Goal: Information Seeking & Learning: Learn about a topic

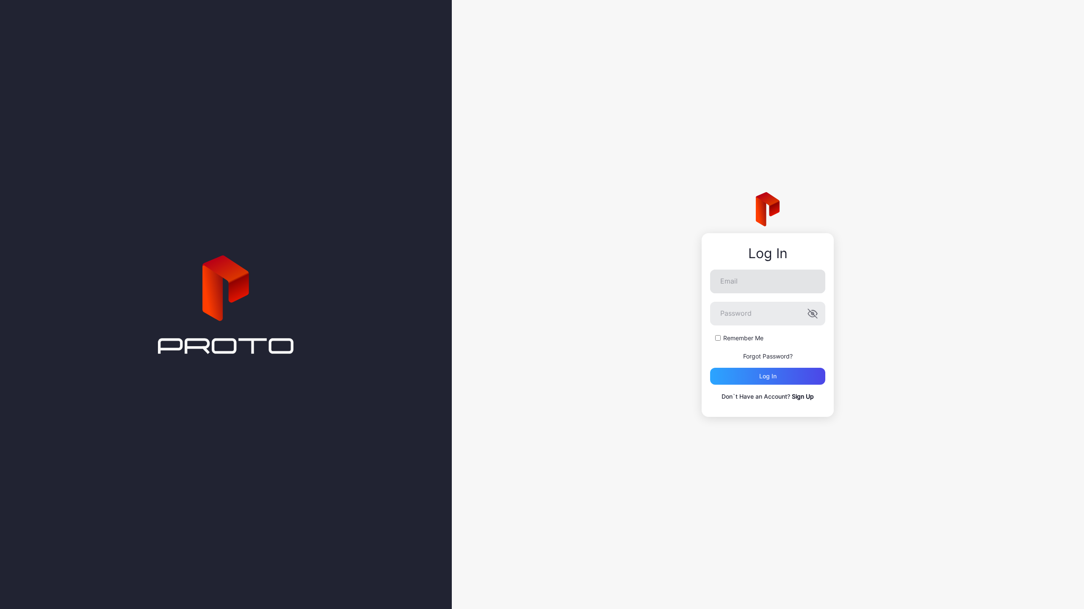
click at [825, 282] on nordpass-icon at bounding box center [825, 280] width 0 height 7
click at [0, 609] on nordpass-autofill-portal at bounding box center [0, 609] width 0 height 0
type input "**********"
click at [767, 373] on div "Log in" at bounding box center [767, 376] width 17 height 7
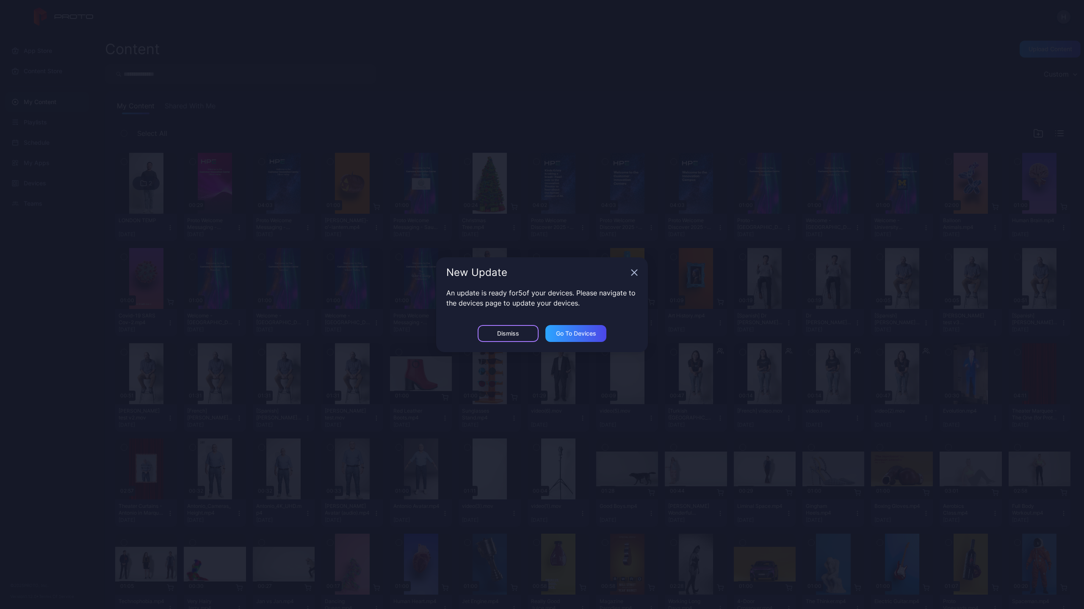
click at [520, 336] on div "Dismiss" at bounding box center [508, 333] width 61 height 17
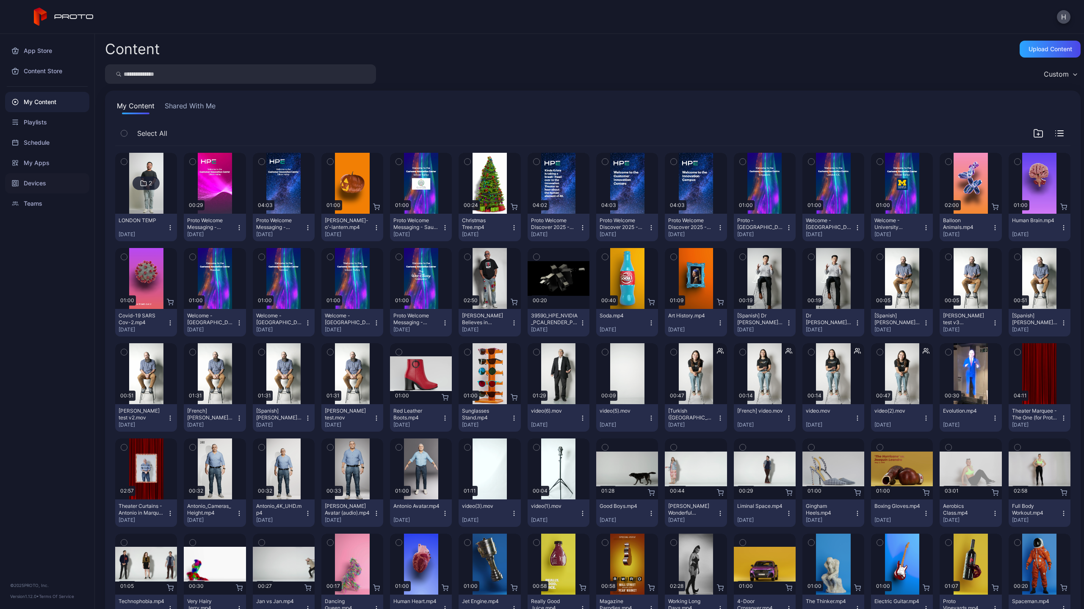
click at [40, 181] on div "Devices" at bounding box center [47, 183] width 84 height 20
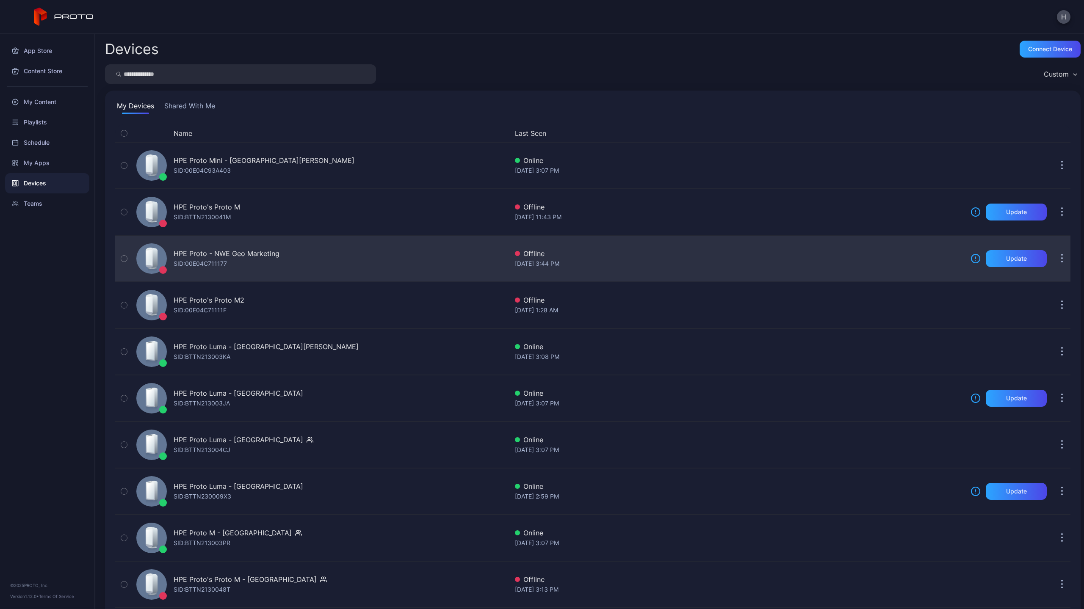
click at [219, 263] on div "SID: 00E04C711177" at bounding box center [200, 264] width 53 height 10
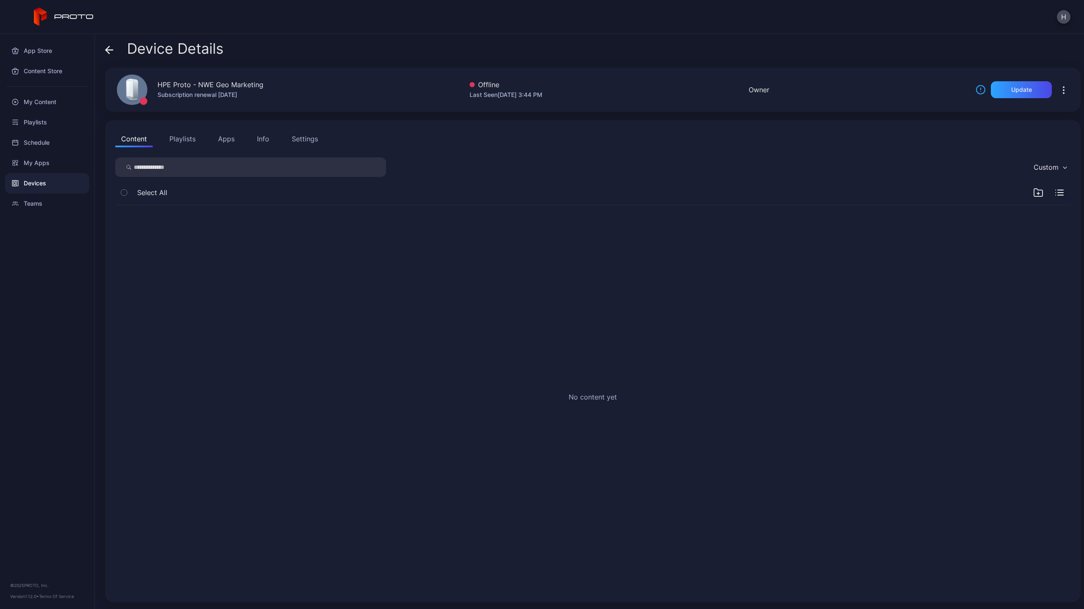
click at [267, 141] on div "Info" at bounding box center [263, 139] width 12 height 10
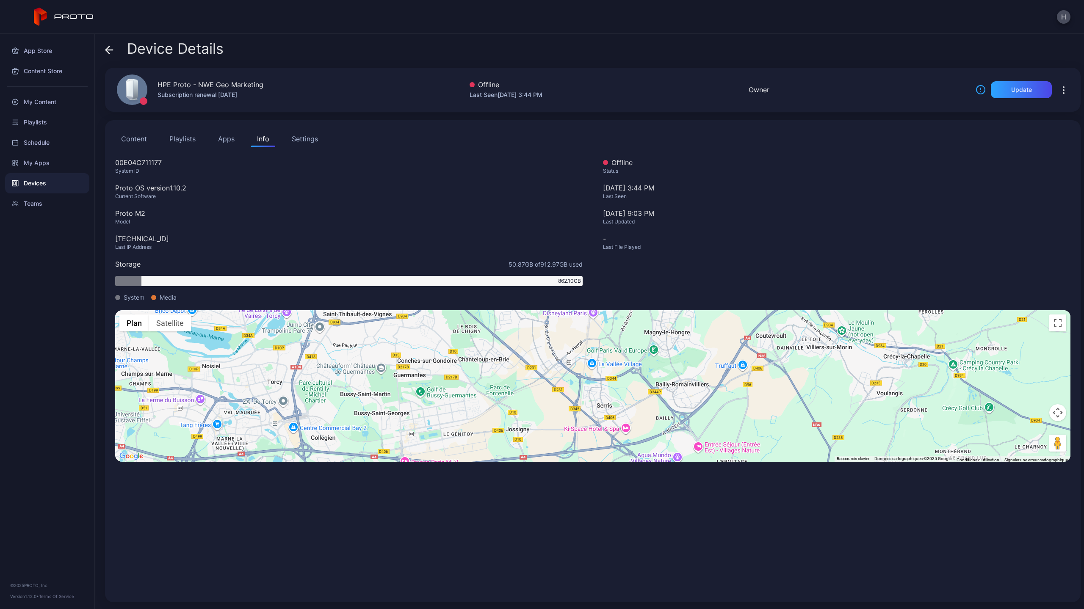
drag, startPoint x: 631, startPoint y: 397, endPoint x: 620, endPoint y: 361, distance: 37.9
click at [620, 361] on div "Pour activer le glissement avec le clavier, appuyez sur Alt+Entrée. Une fois ce…" at bounding box center [592, 386] width 955 height 152
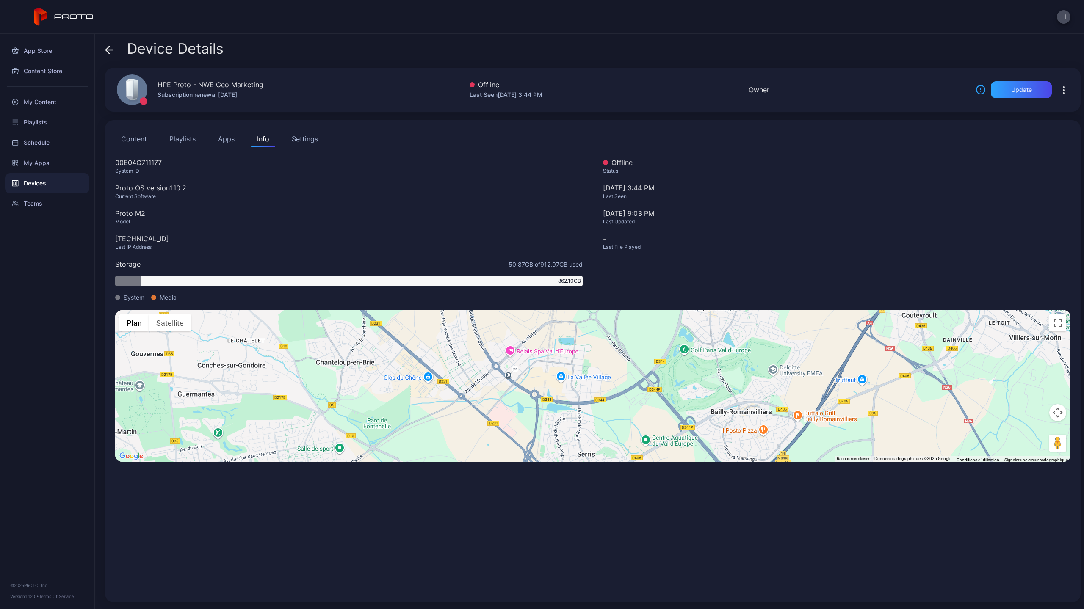
drag, startPoint x: 621, startPoint y: 372, endPoint x: 621, endPoint y: 399, distance: 27.1
click at [621, 399] on div "Pour activer le glissement avec le clavier, appuyez sur Alt+Entrée. Une fois ce…" at bounding box center [592, 386] width 955 height 152
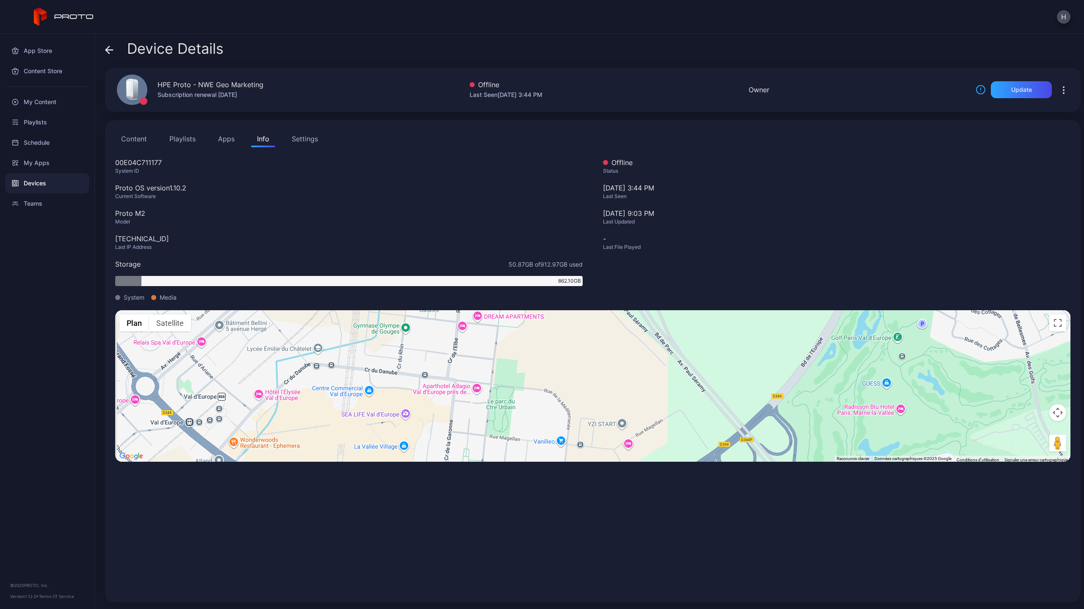
drag, startPoint x: 609, startPoint y: 381, endPoint x: 649, endPoint y: 468, distance: 95.5
click at [649, 468] on div "00E04C711177 System ID Proto OS version 1.10.2 Current Software Proto M2 Model …" at bounding box center [592, 375] width 955 height 435
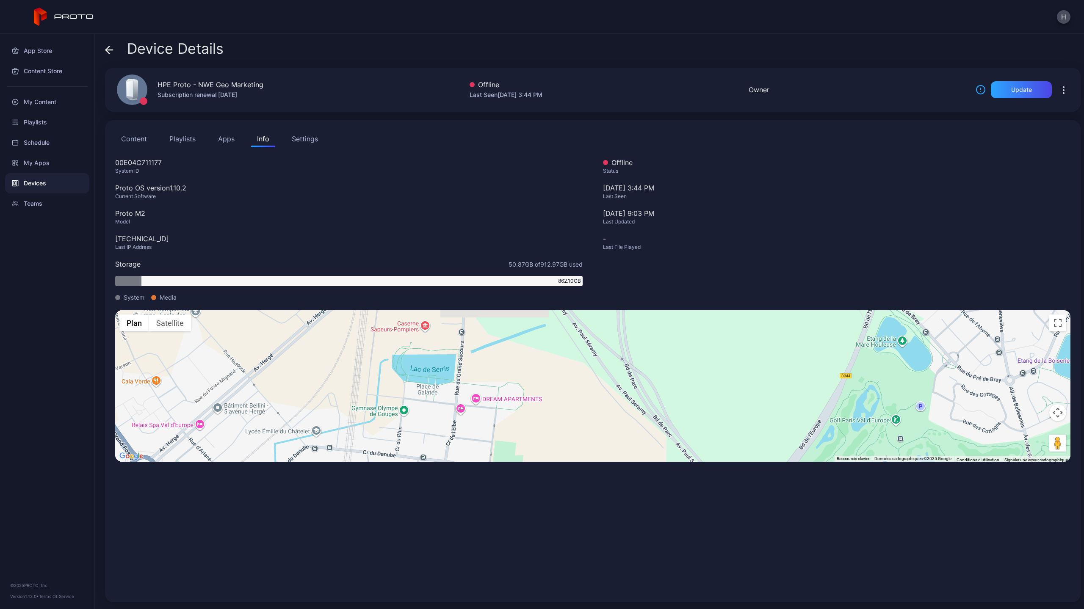
drag, startPoint x: 607, startPoint y: 410, endPoint x: 604, endPoint y: 491, distance: 81.0
click at [604, 491] on div "00E04C711177 System ID Proto OS version 1.10.2 Current Software Proto M2 Model …" at bounding box center [592, 375] width 955 height 435
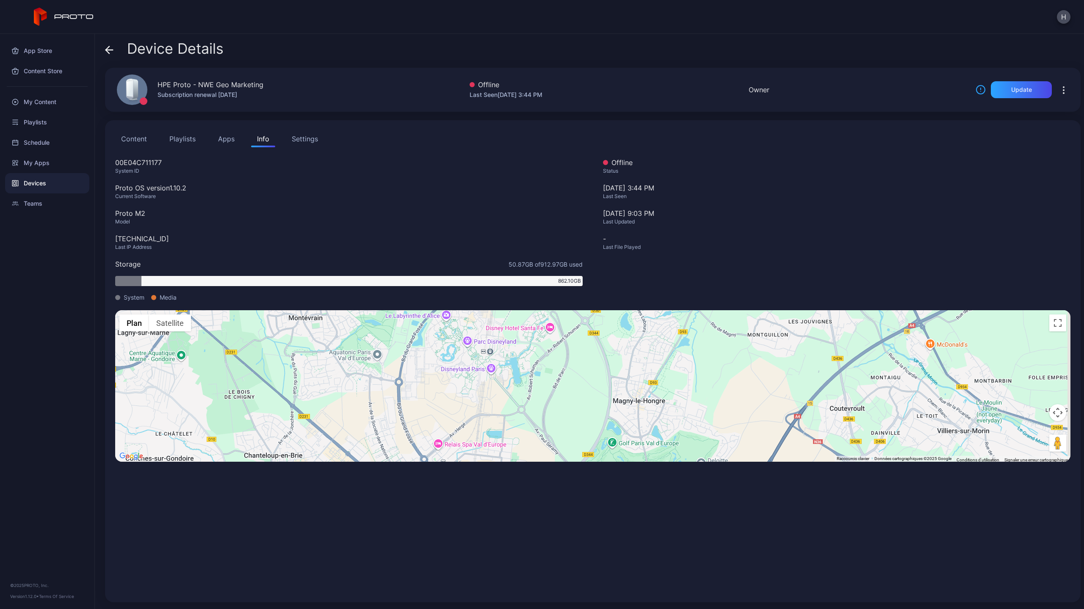
drag, startPoint x: 598, startPoint y: 404, endPoint x: 542, endPoint y: 428, distance: 60.5
click at [542, 428] on div "Pour activer le glissement avec le clavier, appuyez sur Alt+Entrée. Une fois ce…" at bounding box center [592, 386] width 955 height 152
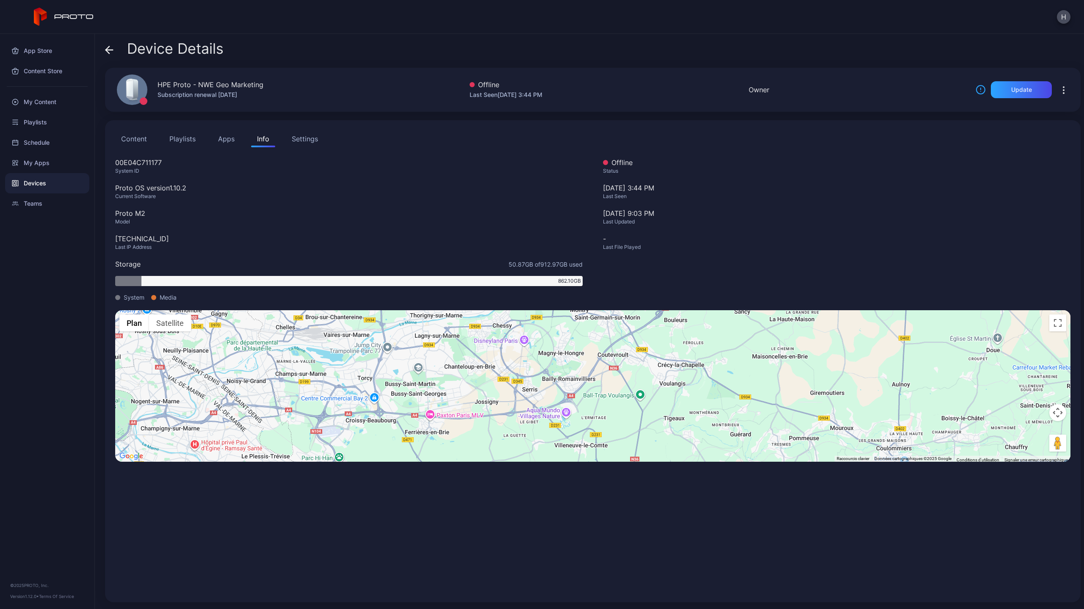
drag, startPoint x: 527, startPoint y: 427, endPoint x: 518, endPoint y: 358, distance: 69.6
click at [518, 358] on div "Pour activer le glissement avec le clavier, appuyez sur Alt+Entrée. Une fois ce…" at bounding box center [592, 386] width 955 height 152
click at [860, 198] on div "Last Seen" at bounding box center [837, 196] width 468 height 7
click at [290, 112] on div "Device Details HPE Proto - NWE Geo Marketing Subscription renewal May 22, 2026 …" at bounding box center [589, 322] width 989 height 576
click at [957, 28] on div "H" at bounding box center [542, 17] width 1084 height 34
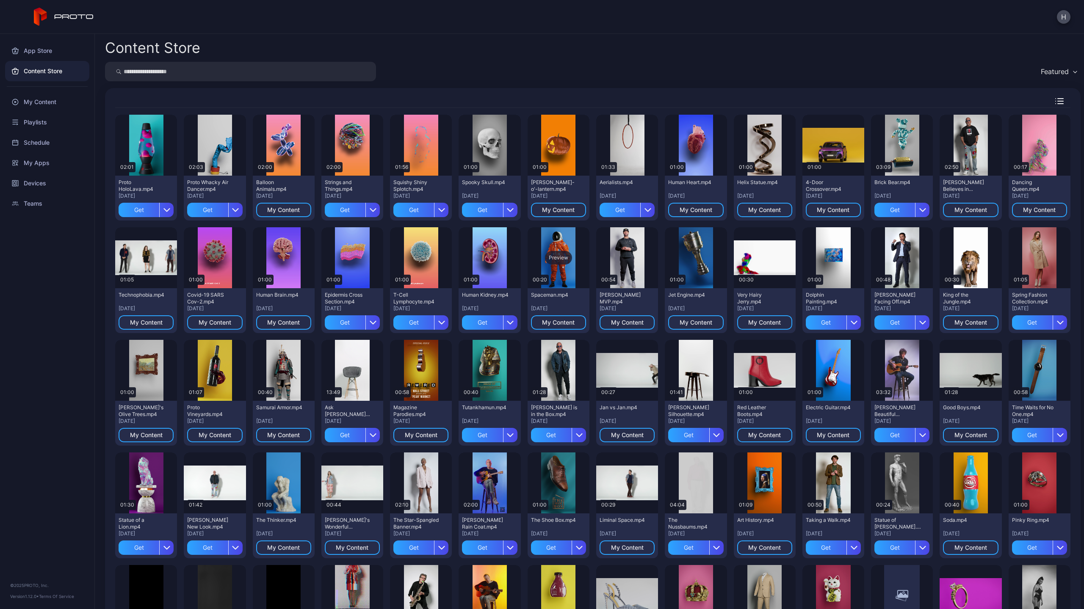
click at [553, 251] on div "Preview" at bounding box center [559, 257] width 62 height 61
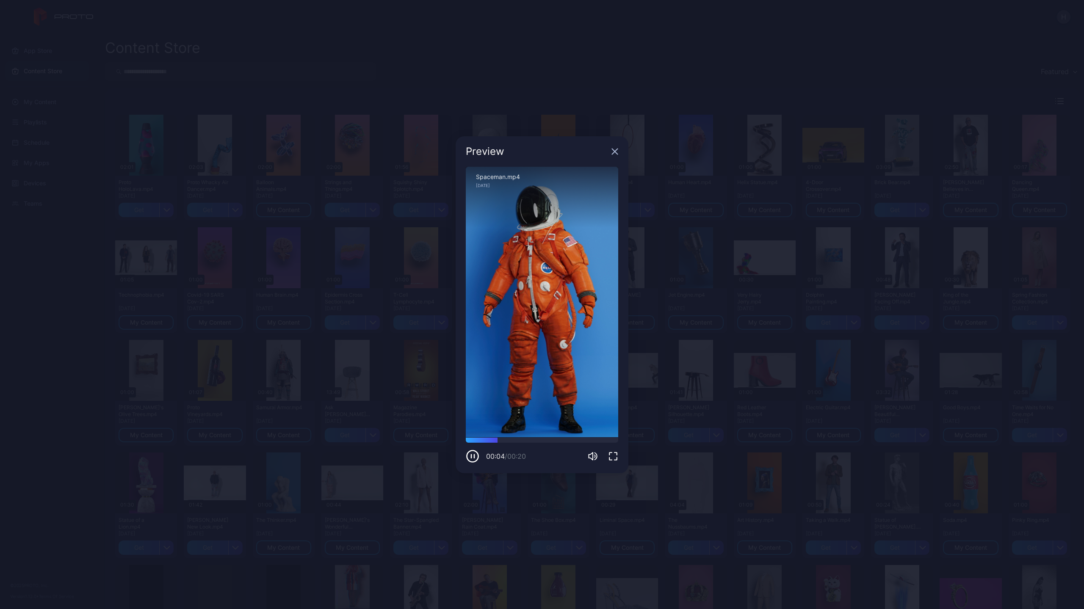
click at [613, 453] on icon "button" at bounding box center [613, 456] width 10 height 10
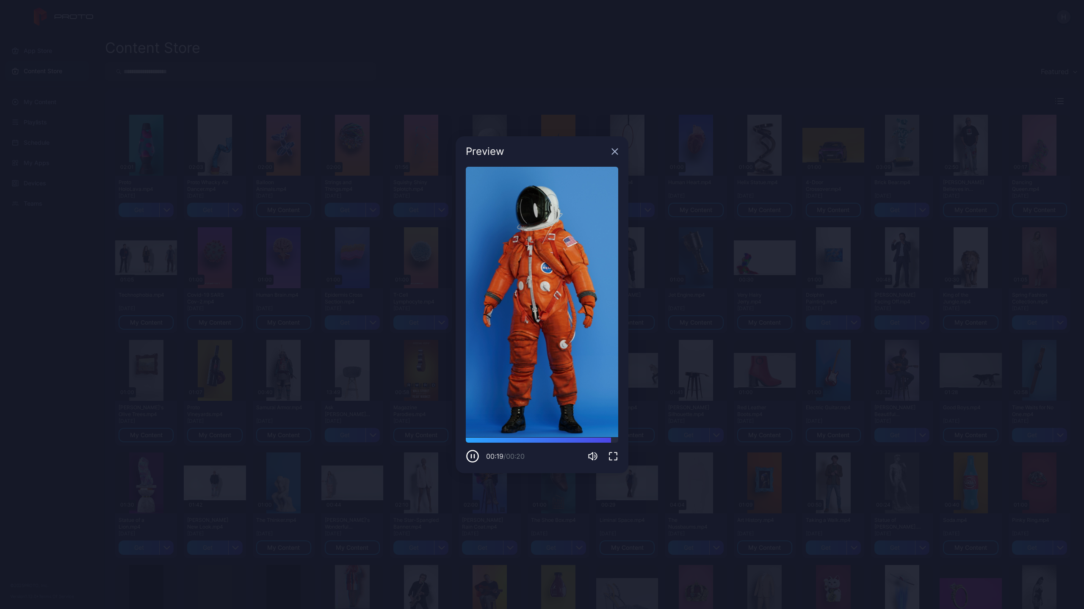
click at [614, 150] on icon "button" at bounding box center [615, 152] width 6 height 6
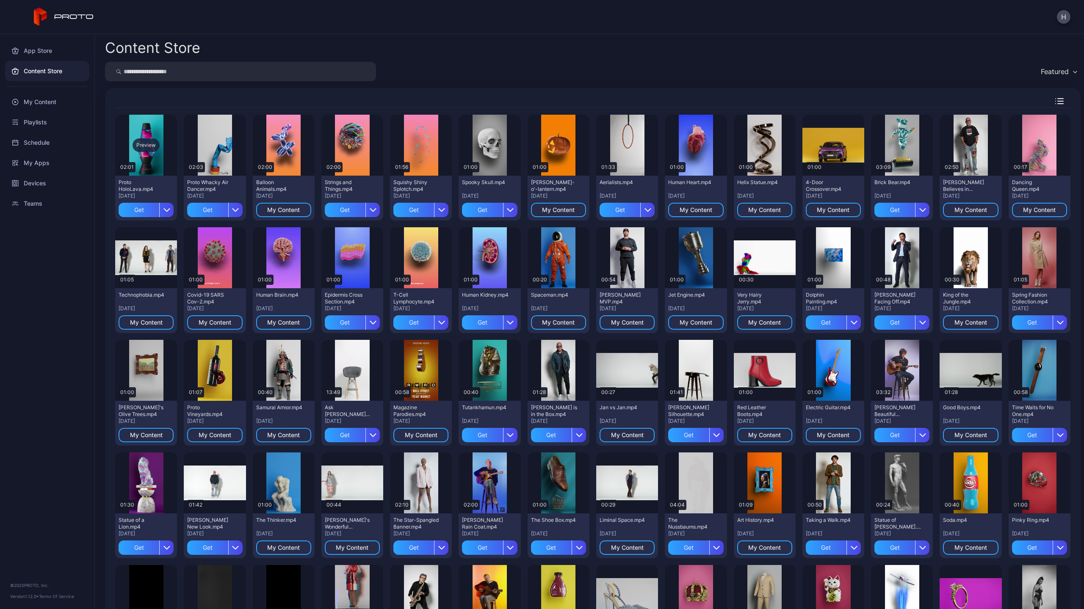
click at [149, 147] on div "Preview" at bounding box center [146, 145] width 27 height 14
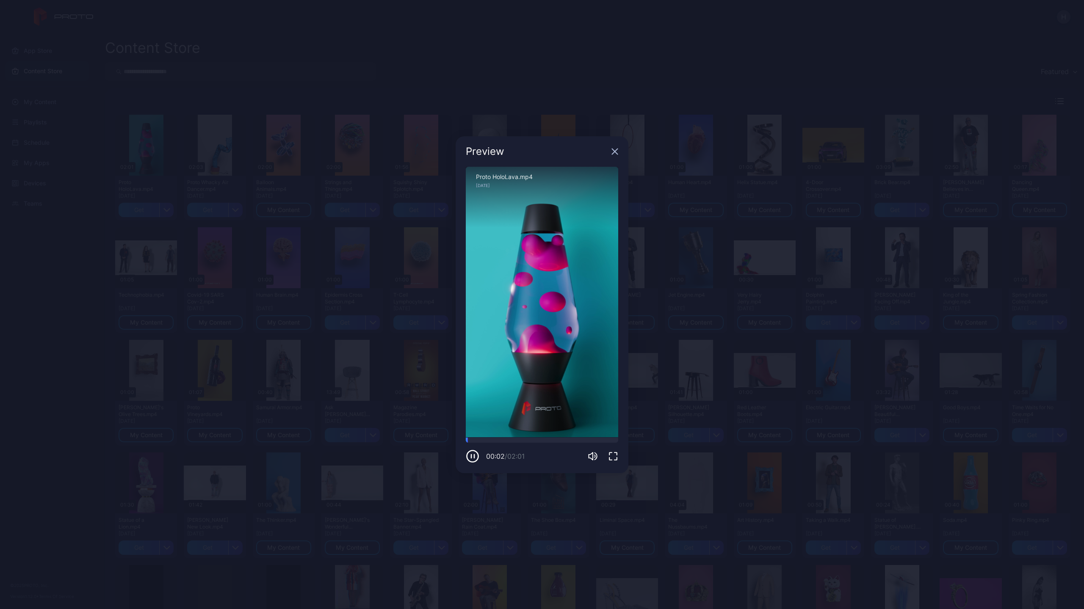
click at [616, 455] on icon "button" at bounding box center [613, 456] width 10 height 10
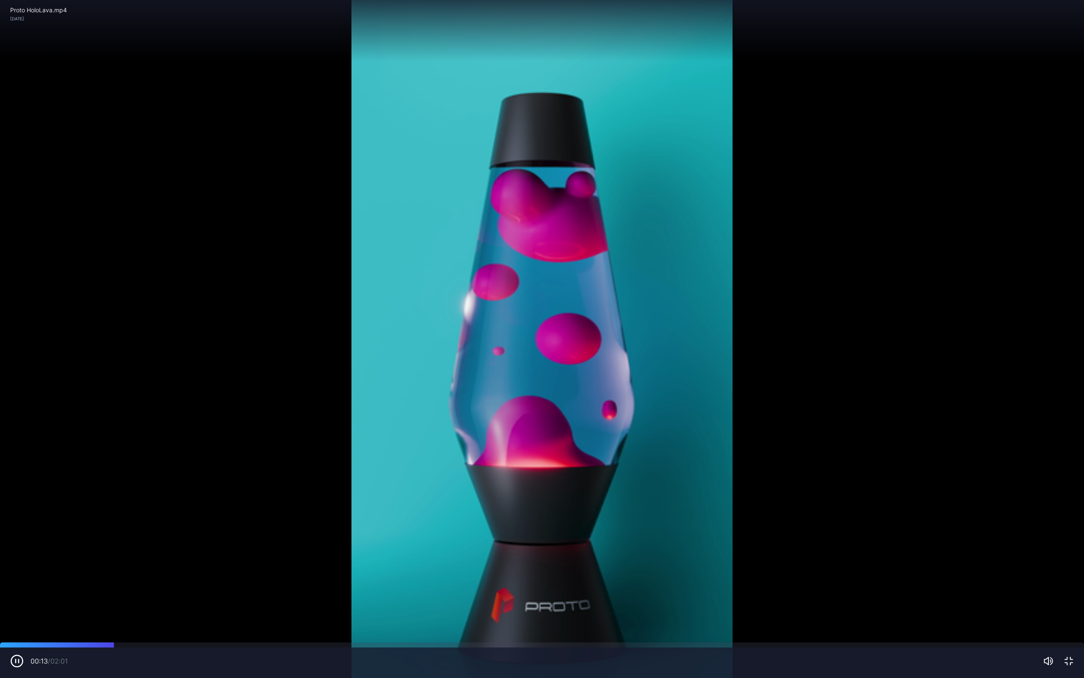
click at [227, 55] on div "Proto HoloLava.mp4 [DATE]" at bounding box center [542, 30] width 1084 height 61
click at [1068, 609] on div "00:16 / 02:01" at bounding box center [542, 661] width 1064 height 14
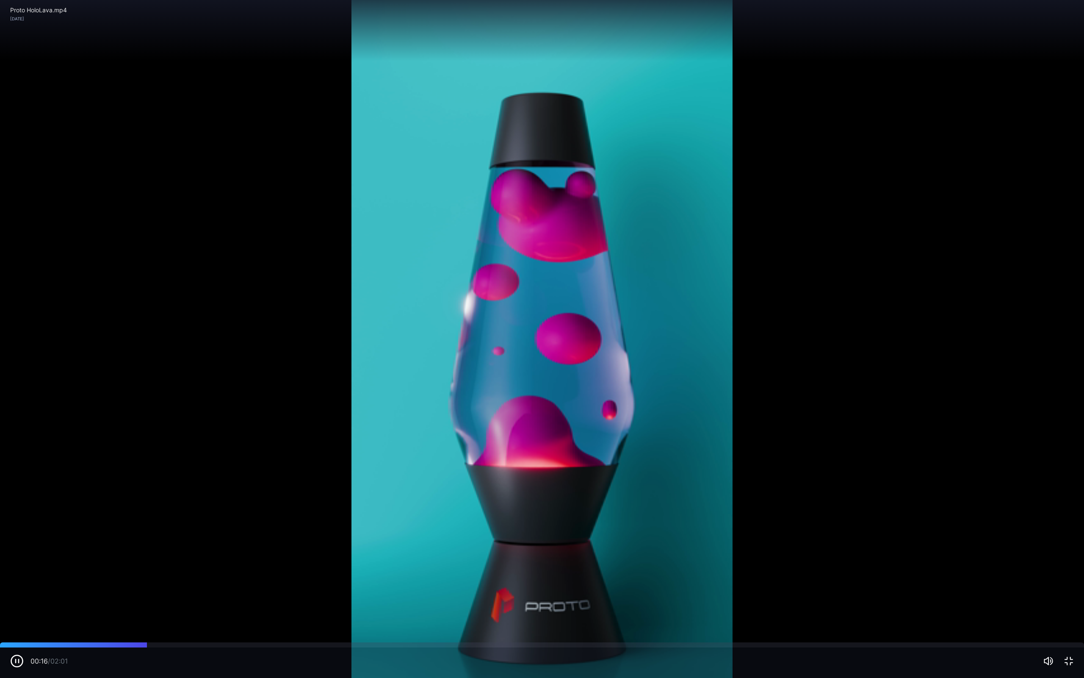
click at [1068, 609] on icon "button" at bounding box center [1069, 661] width 8 height 8
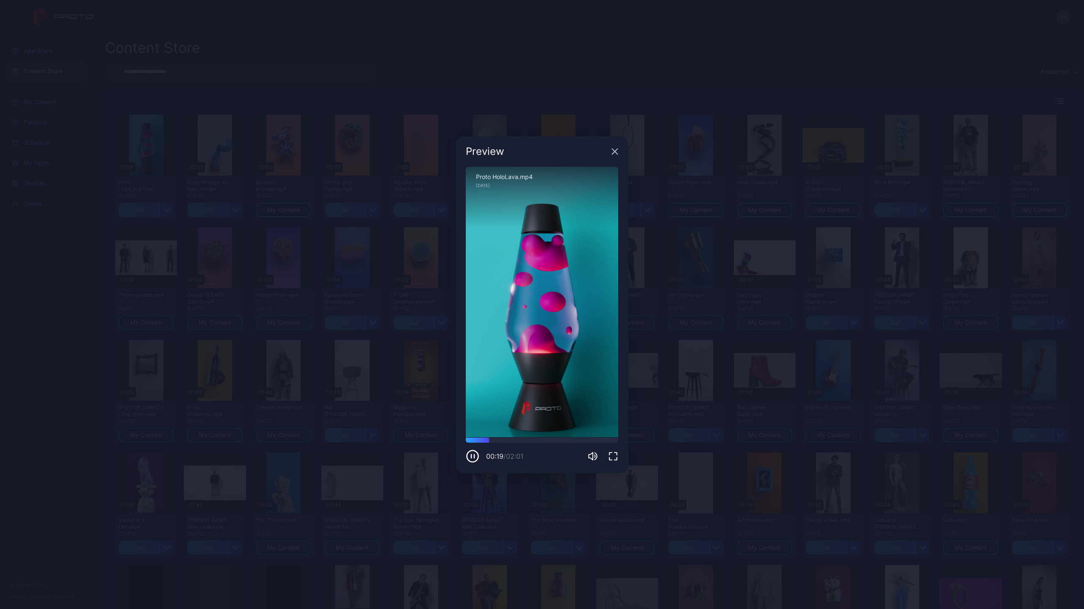
click at [614, 153] on icon "button" at bounding box center [615, 152] width 6 height 6
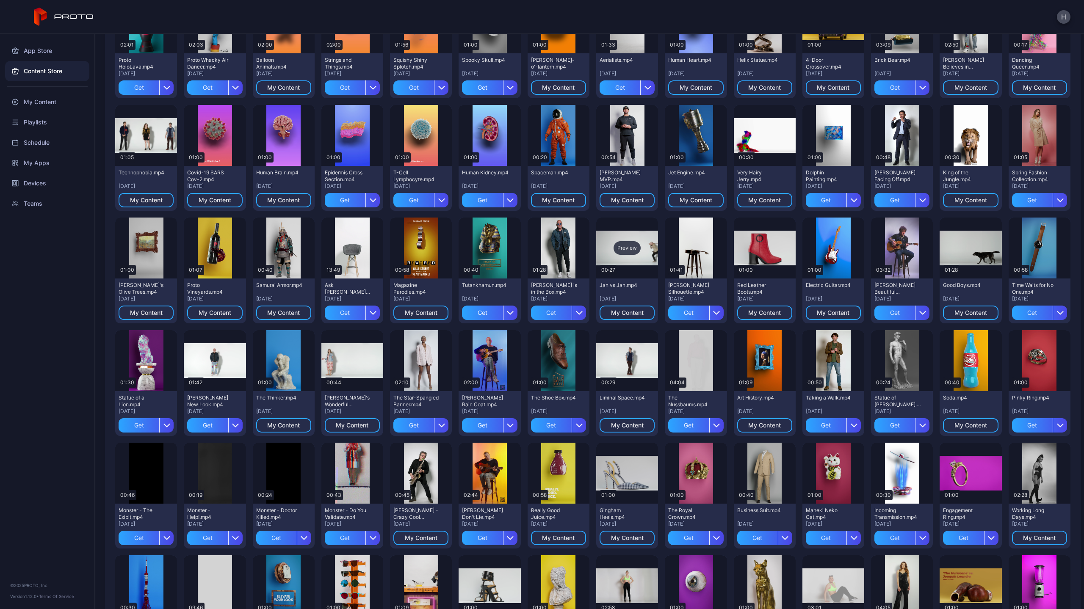
scroll to position [99, 0]
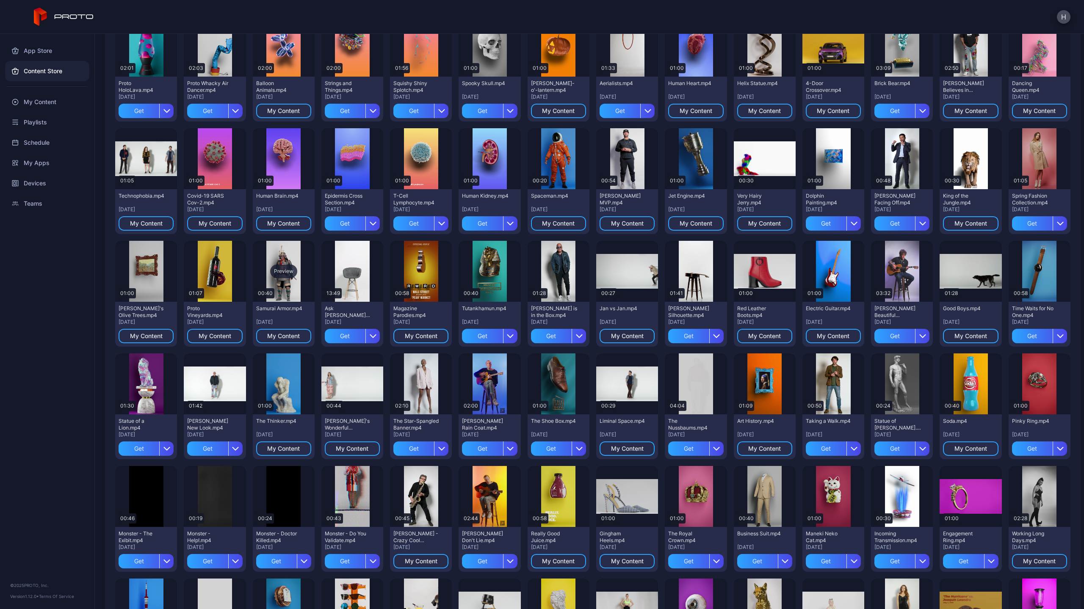
click at [291, 257] on div "Preview" at bounding box center [284, 271] width 62 height 61
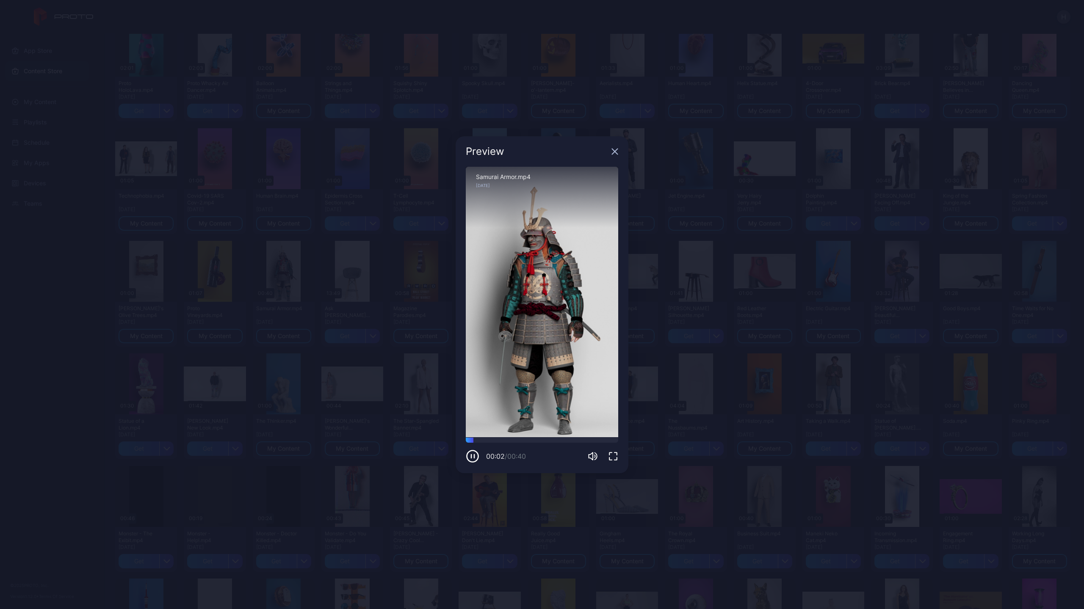
click at [615, 456] on icon "button" at bounding box center [613, 456] width 10 height 10
click at [617, 148] on icon "button" at bounding box center [615, 151] width 7 height 7
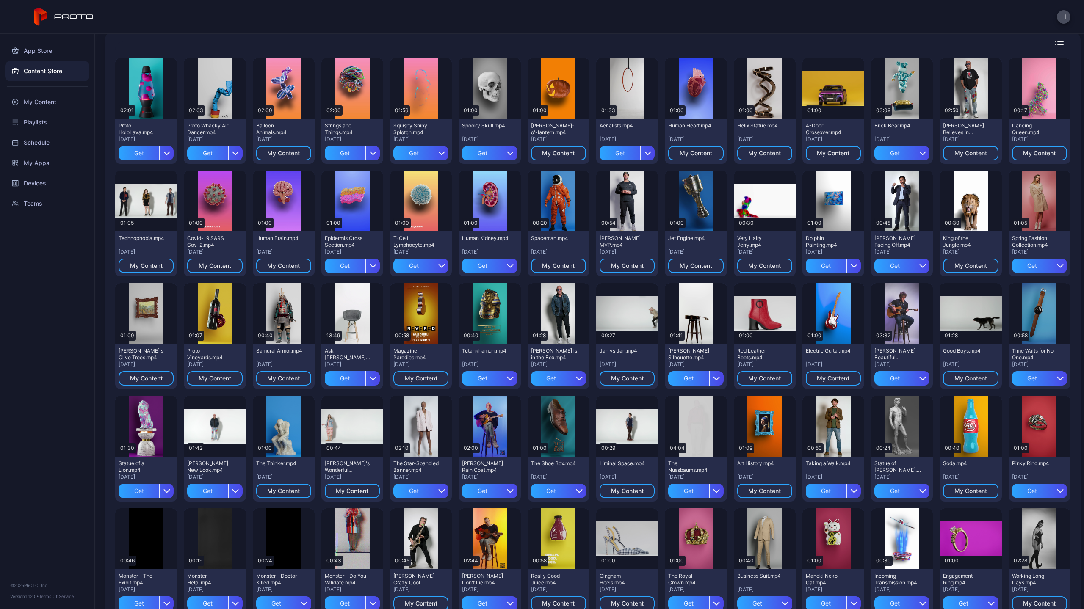
scroll to position [0, 0]
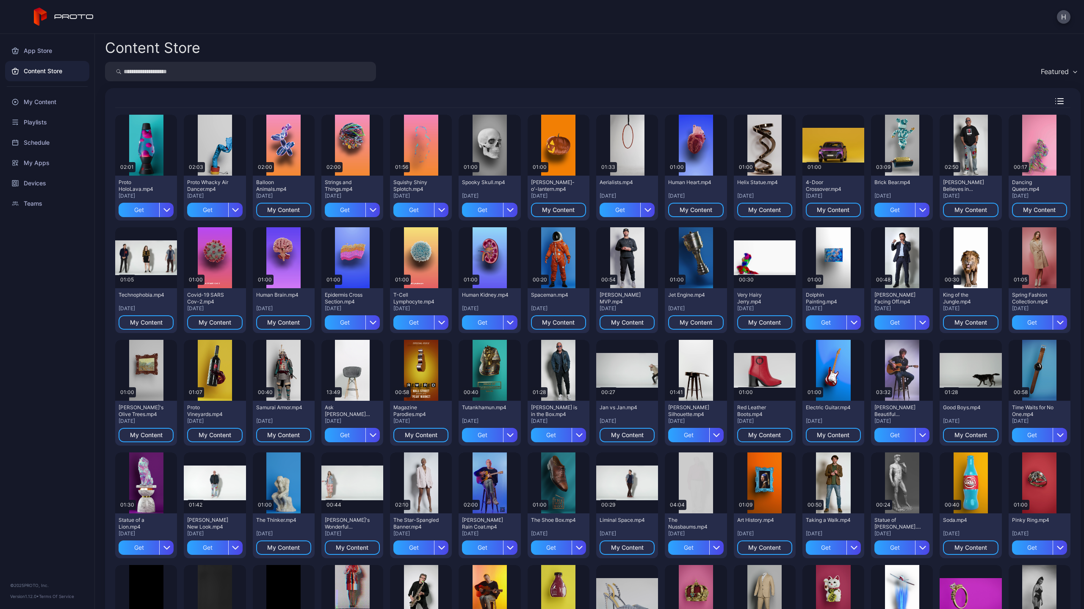
click at [302, 75] on input "search" at bounding box center [240, 71] width 271 height 19
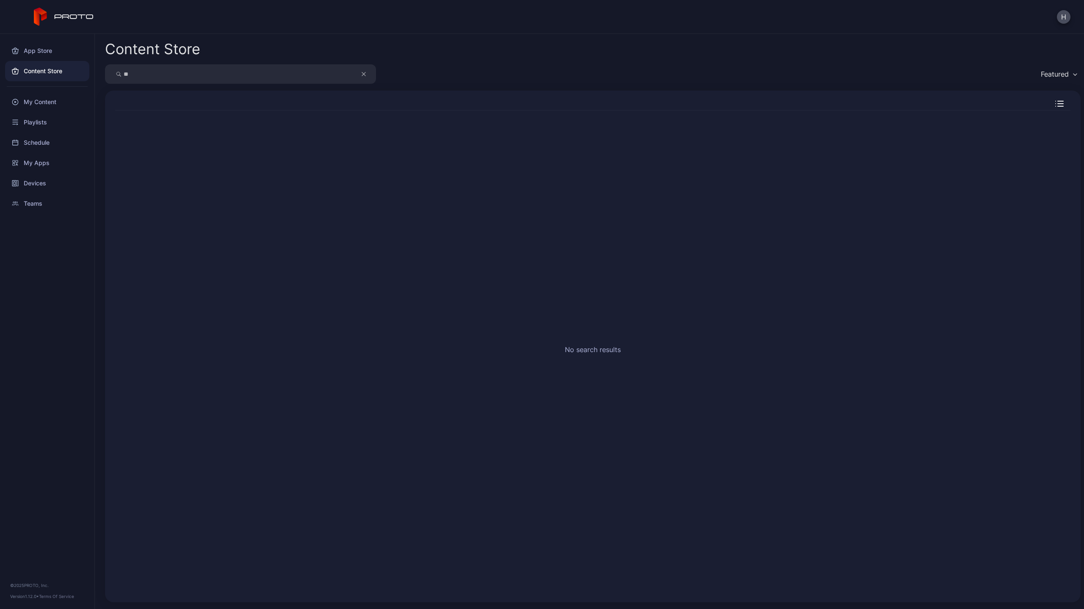
type input "*"
click at [286, 77] on input "search" at bounding box center [240, 73] width 271 height 19
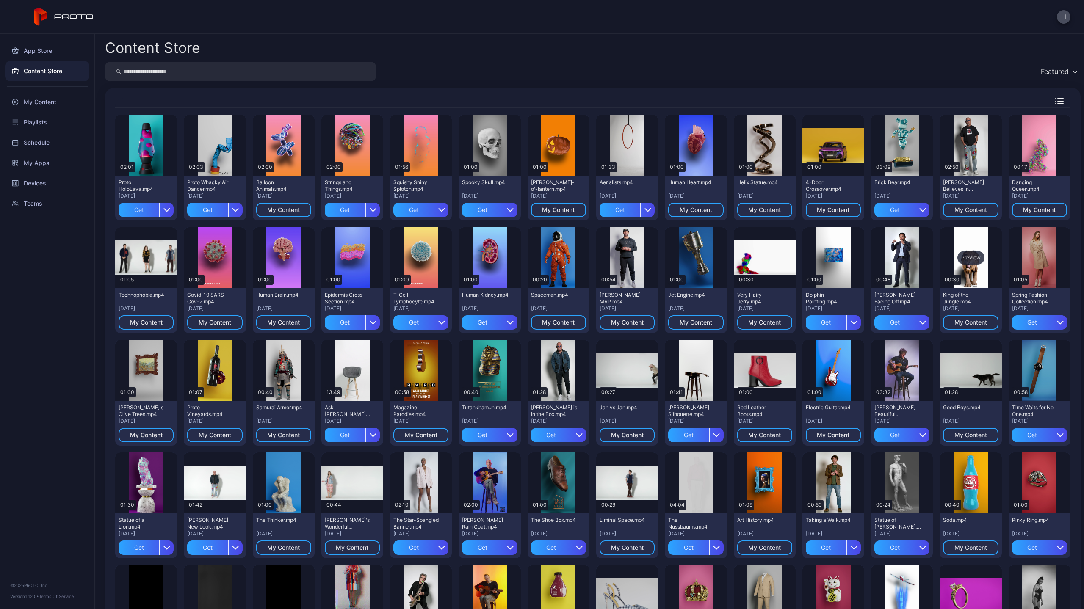
click at [961, 273] on div "Preview" at bounding box center [971, 257] width 62 height 61
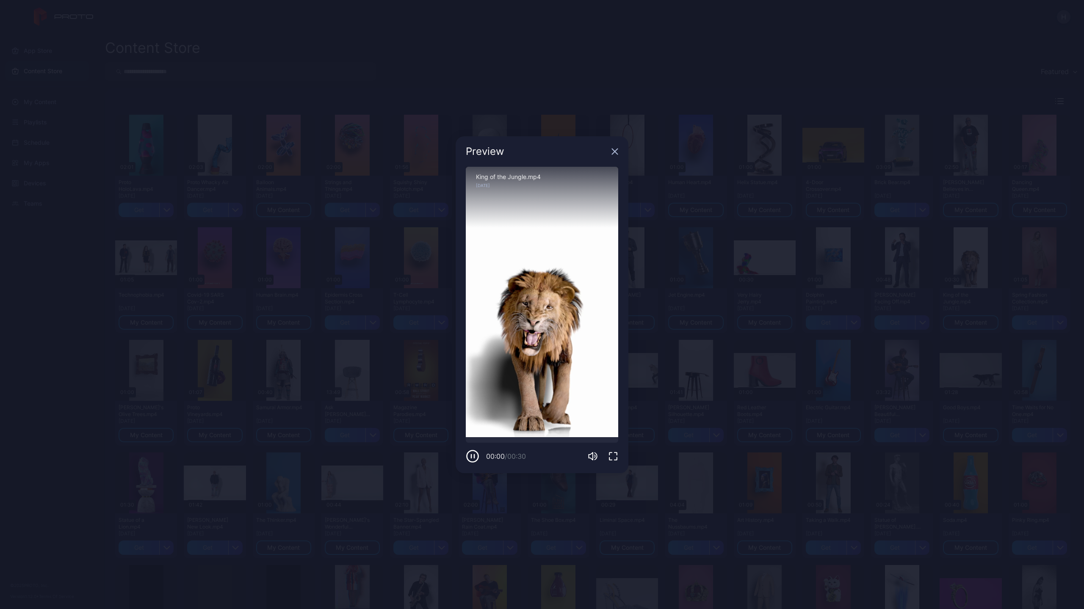
click at [614, 455] on icon "button" at bounding box center [613, 456] width 10 height 10
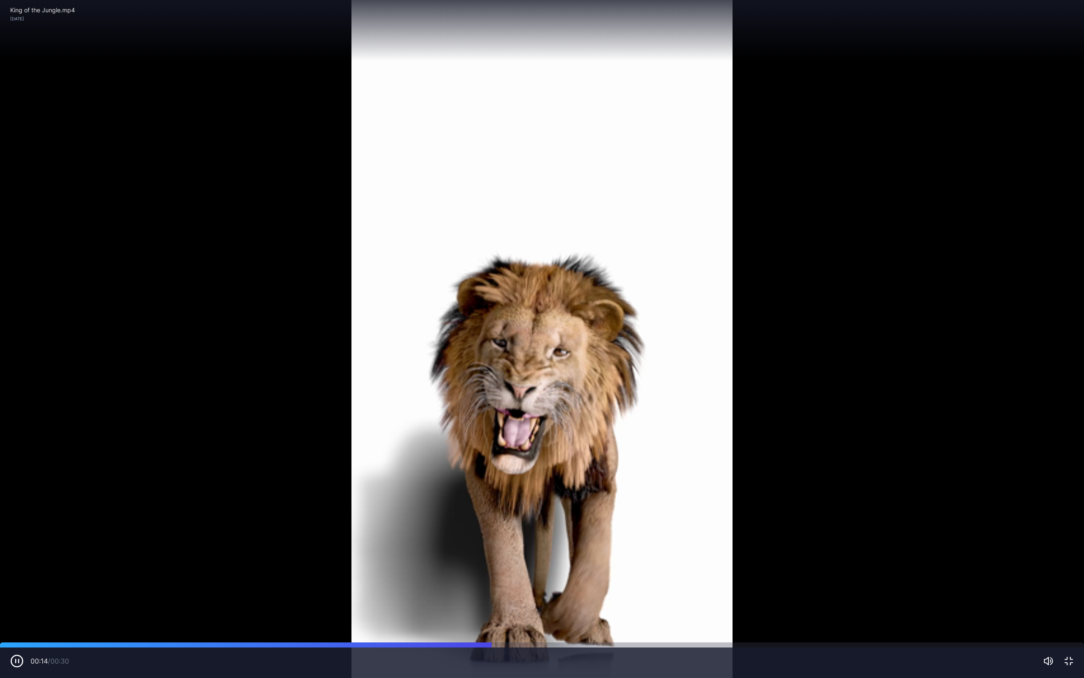
click at [1071, 609] on icon "button" at bounding box center [1069, 661] width 8 height 8
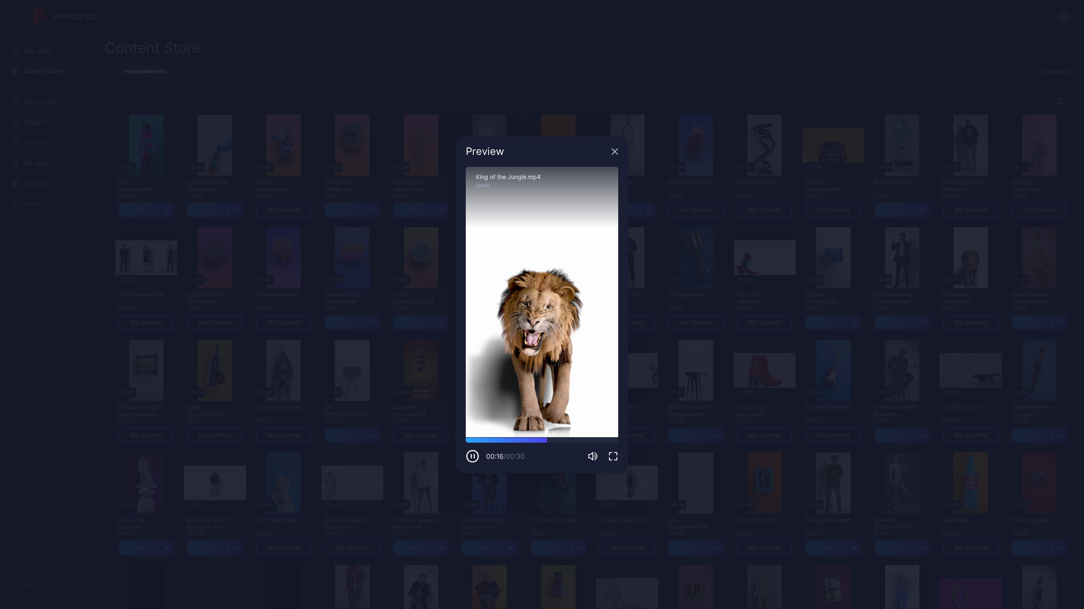
click at [616, 152] on icon "button" at bounding box center [615, 152] width 6 height 6
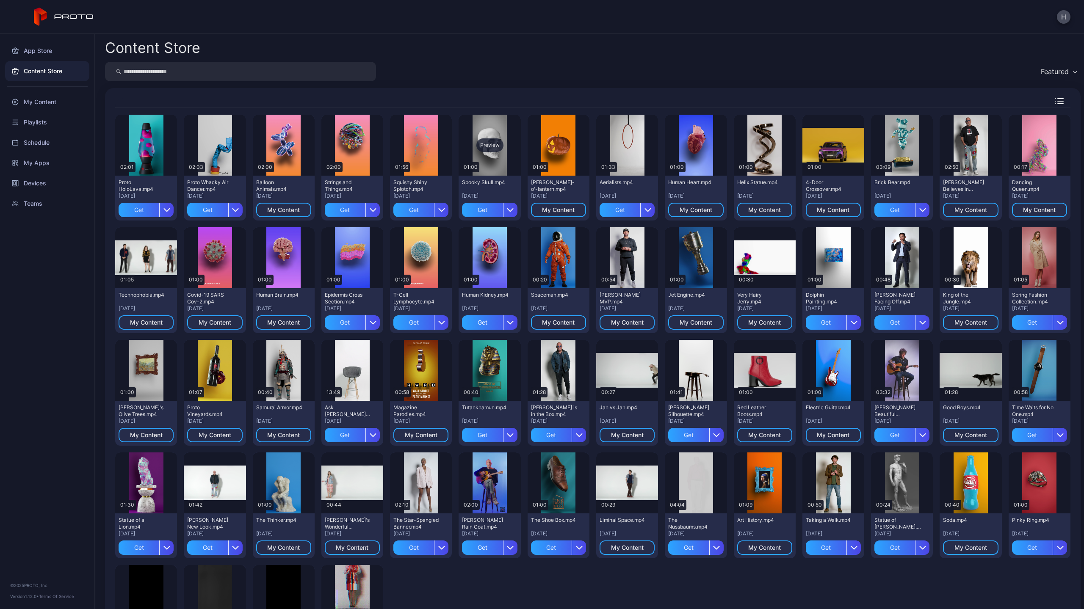
click at [484, 172] on div "Preview" at bounding box center [490, 145] width 62 height 61
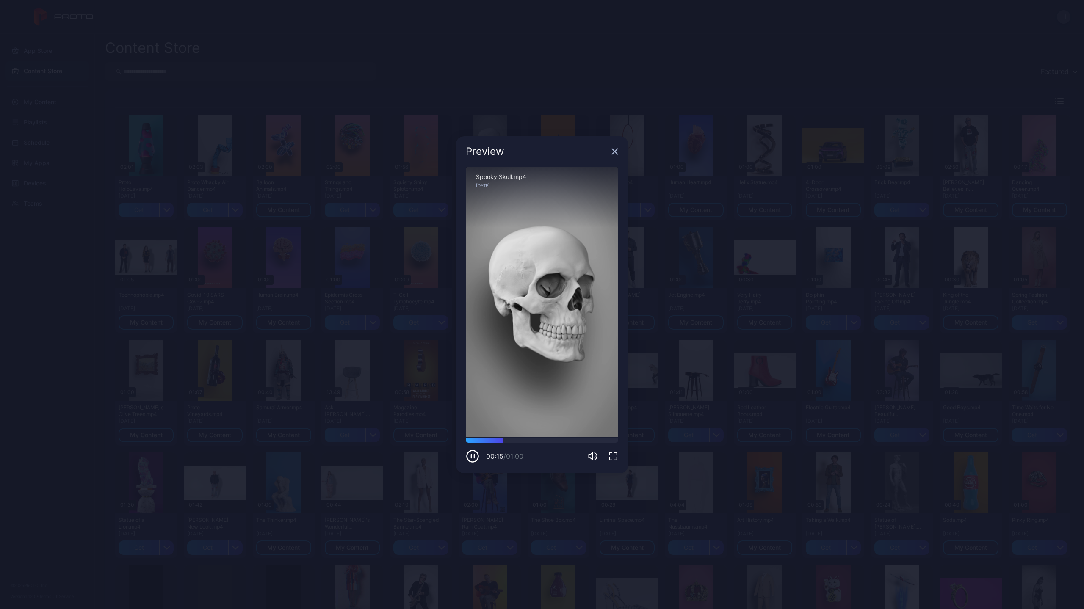
click at [616, 153] on icon "button" at bounding box center [615, 152] width 6 height 6
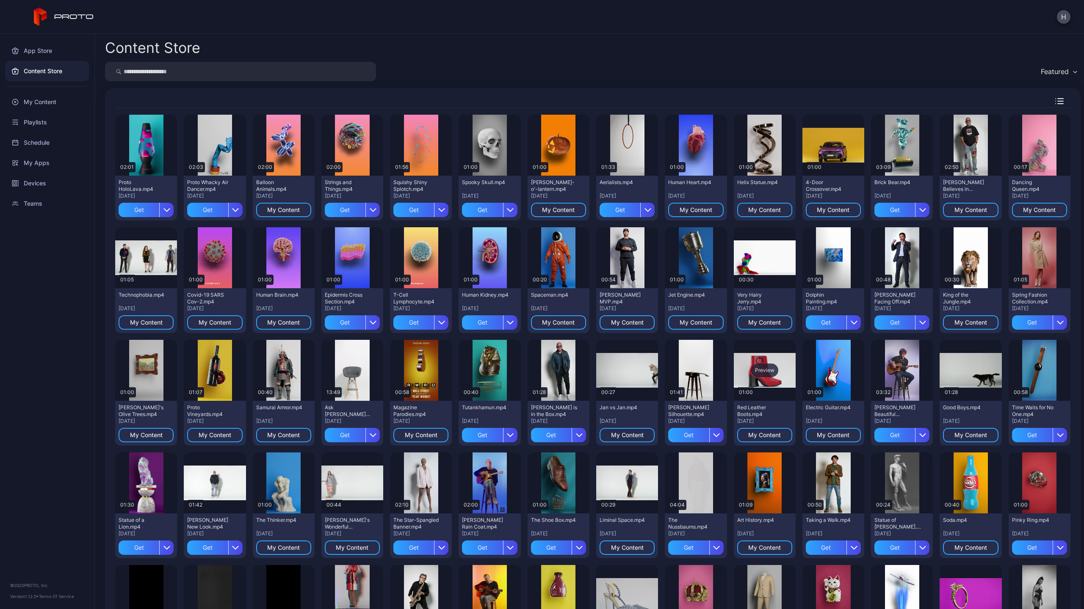
click at [741, 367] on div "Preview" at bounding box center [765, 370] width 62 height 61
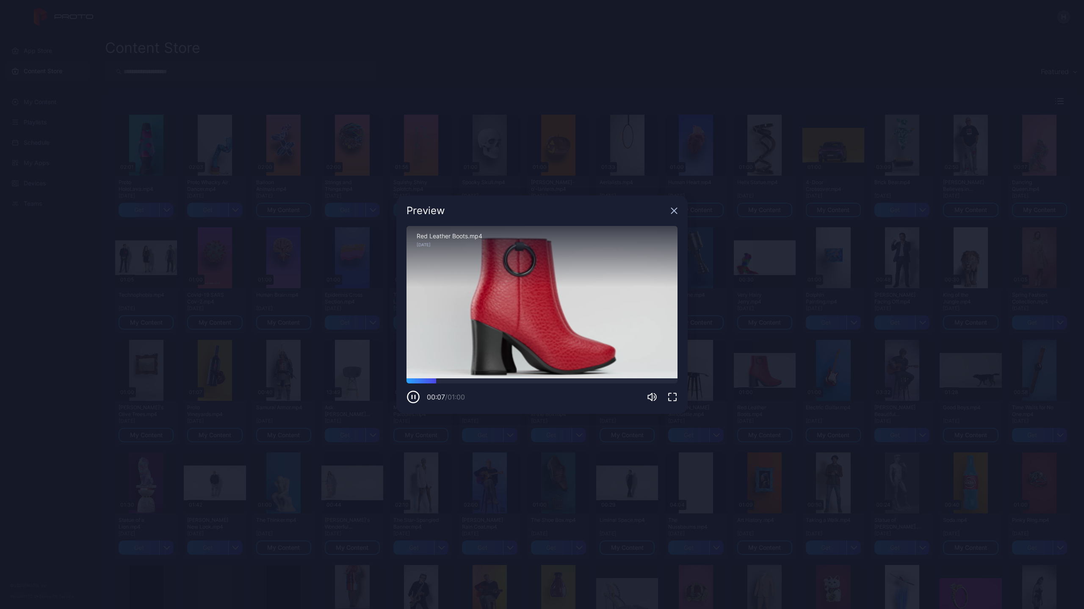
click at [676, 211] on icon "button" at bounding box center [674, 211] width 7 height 7
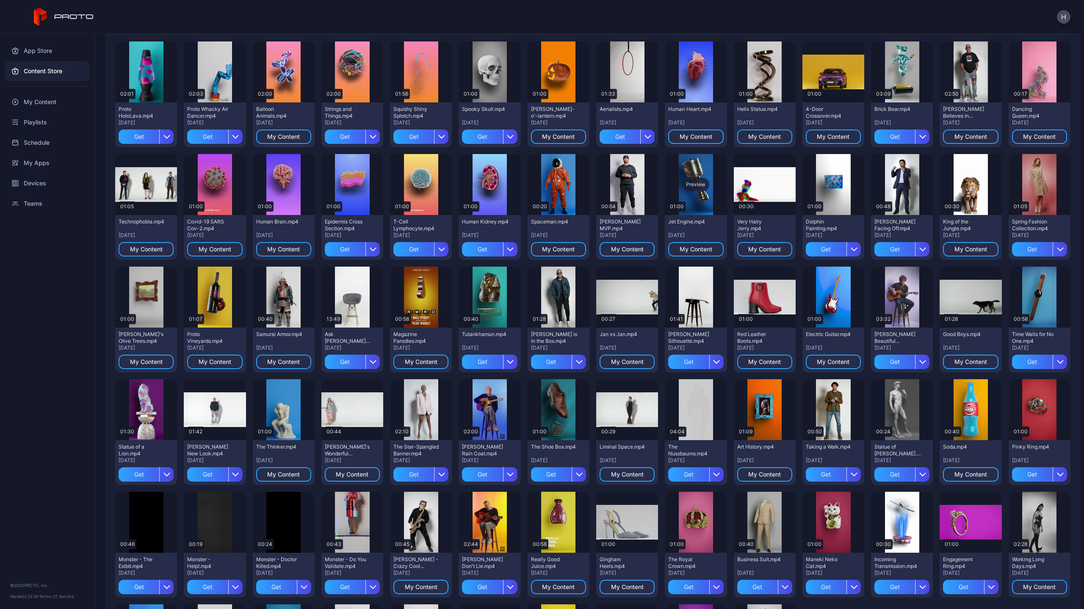
scroll to position [85, 0]
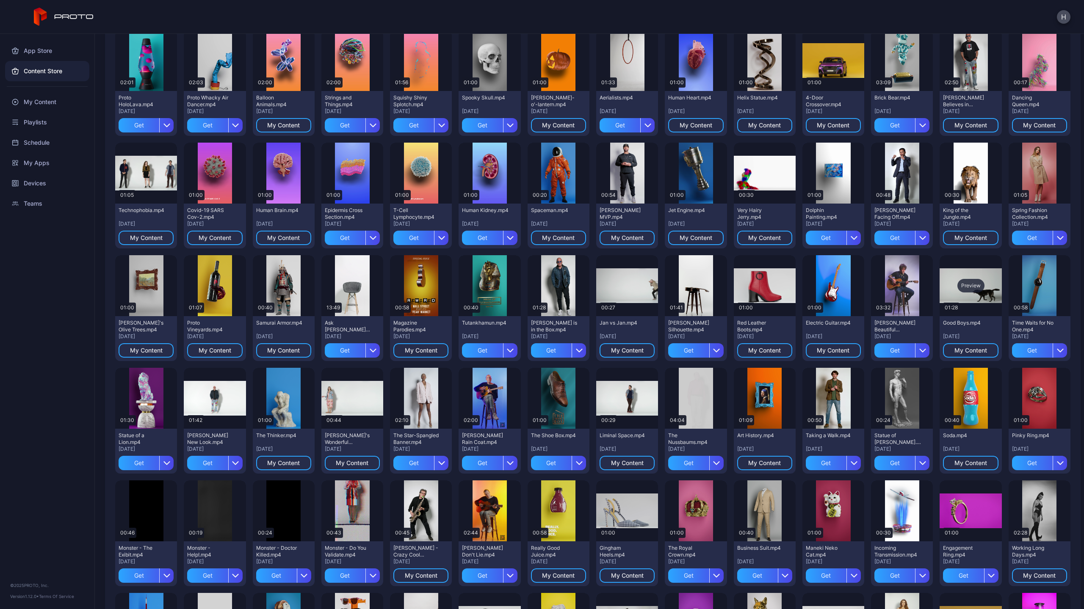
click at [959, 285] on div "Preview" at bounding box center [971, 286] width 27 height 14
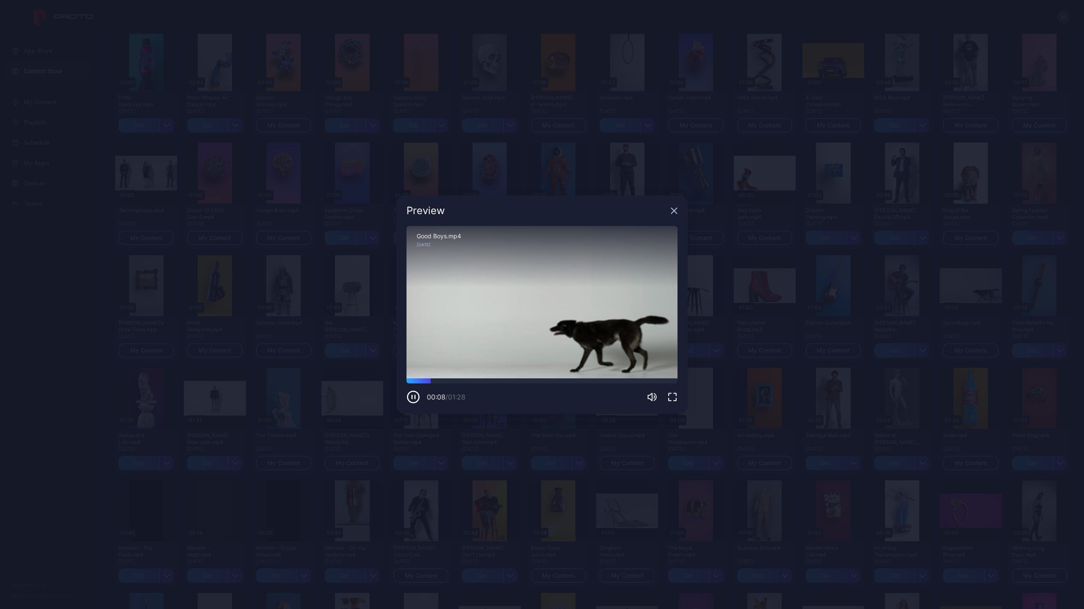
click at [675, 213] on icon "button" at bounding box center [674, 211] width 7 height 7
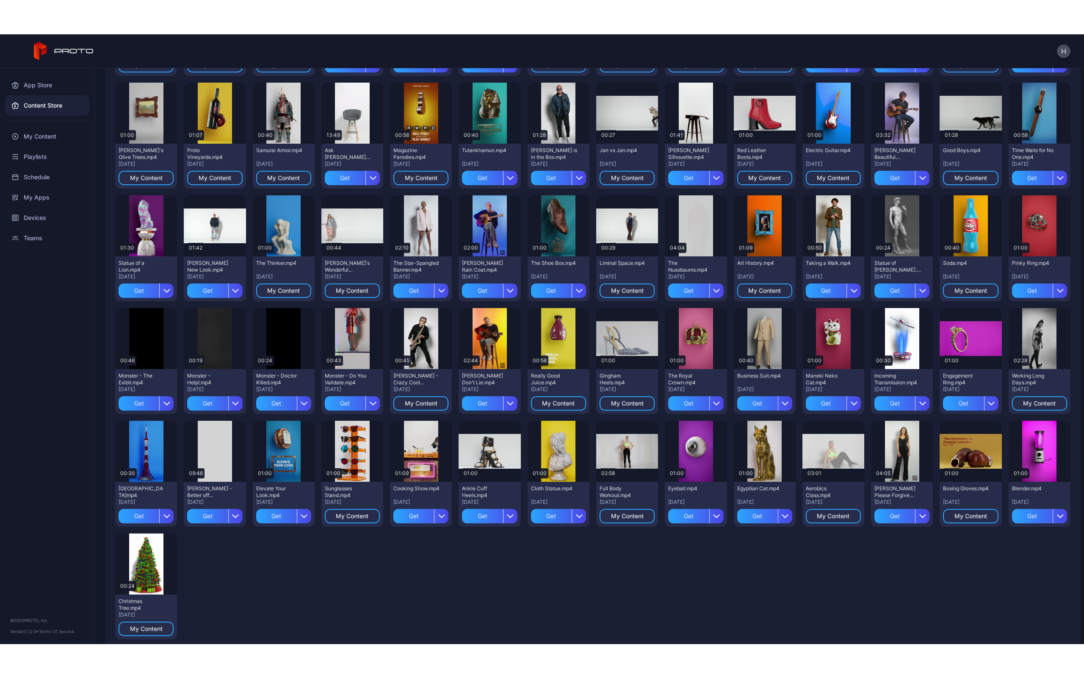
scroll to position [311, 0]
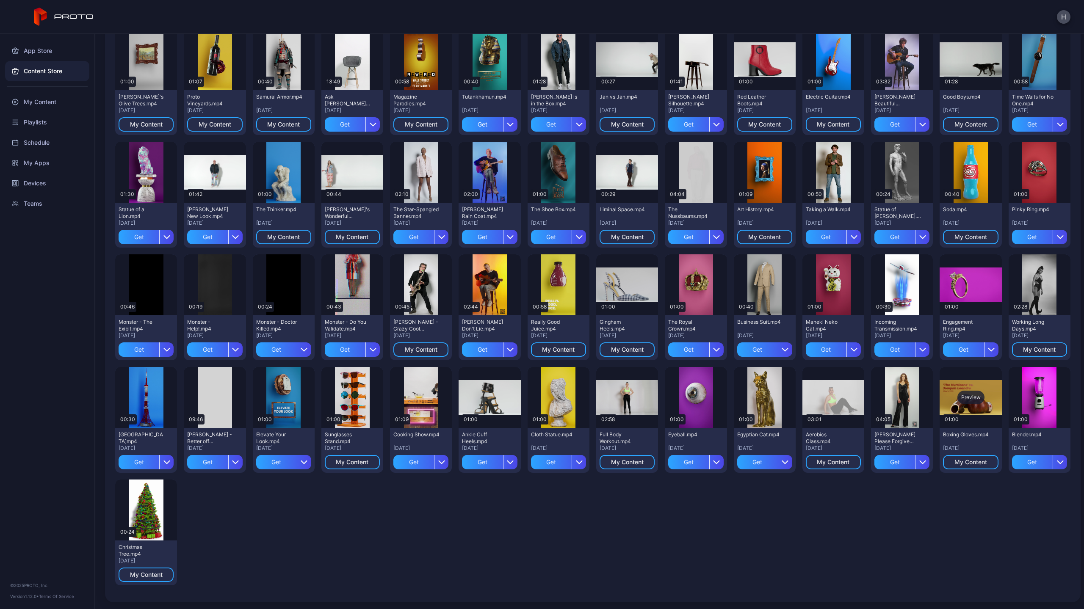
click at [958, 401] on div "Preview" at bounding box center [971, 398] width 27 height 14
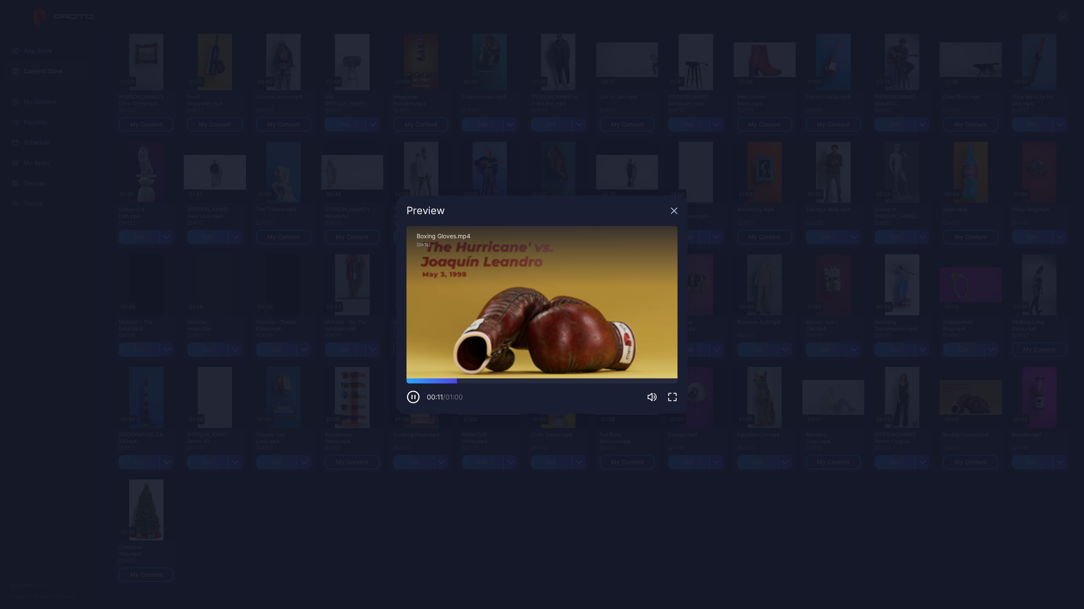
click at [675, 396] on icon "button" at bounding box center [672, 397] width 10 height 10
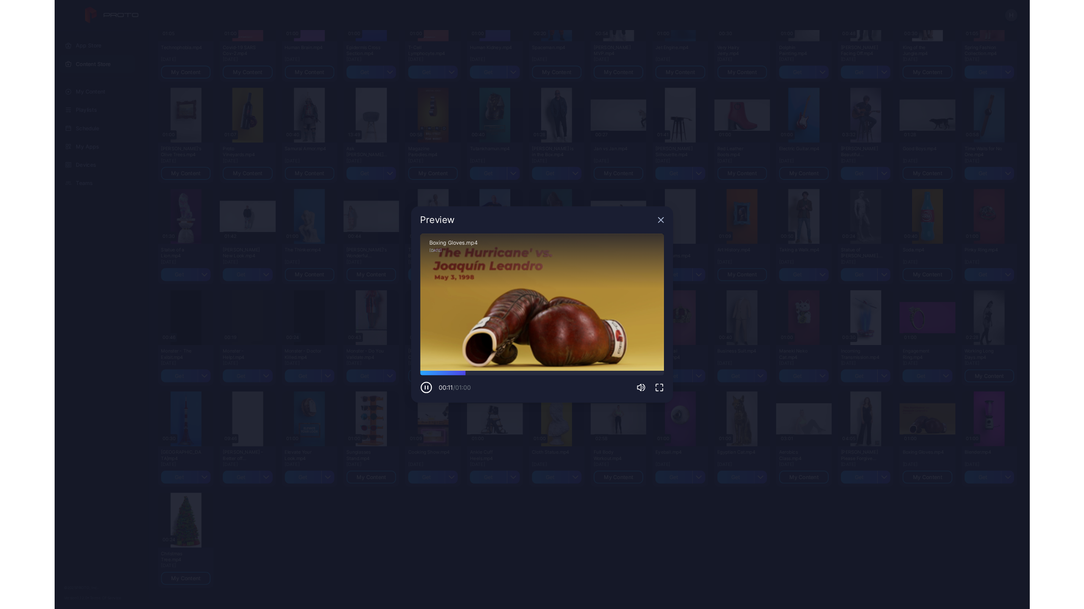
scroll to position [243, 0]
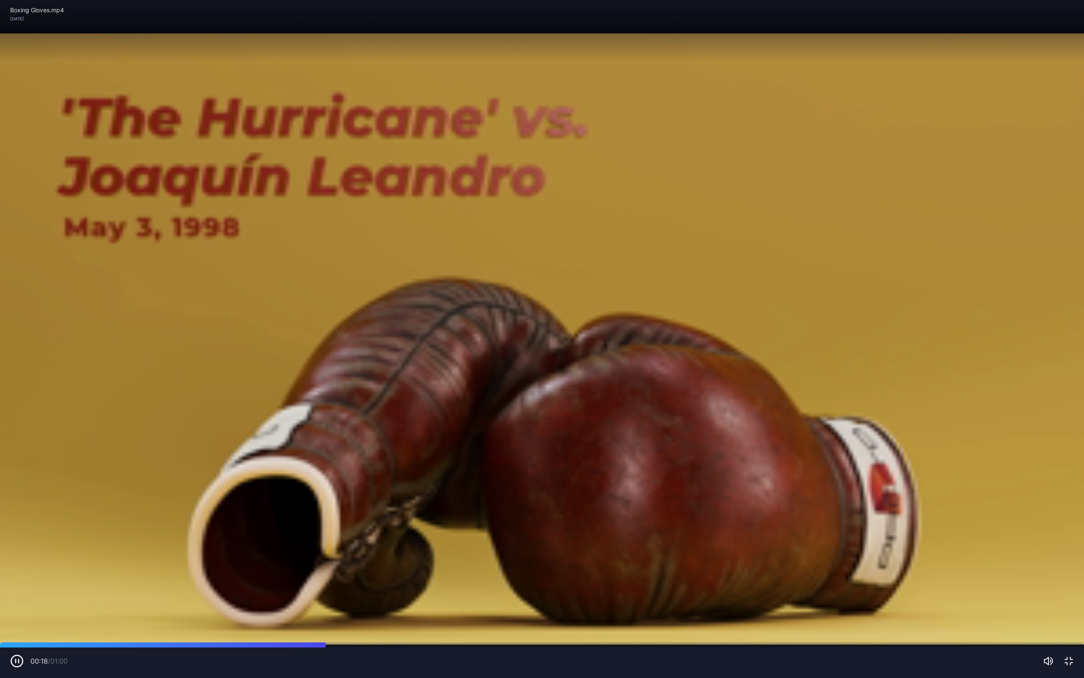
click at [1068, 609] on icon "button" at bounding box center [1069, 661] width 10 height 10
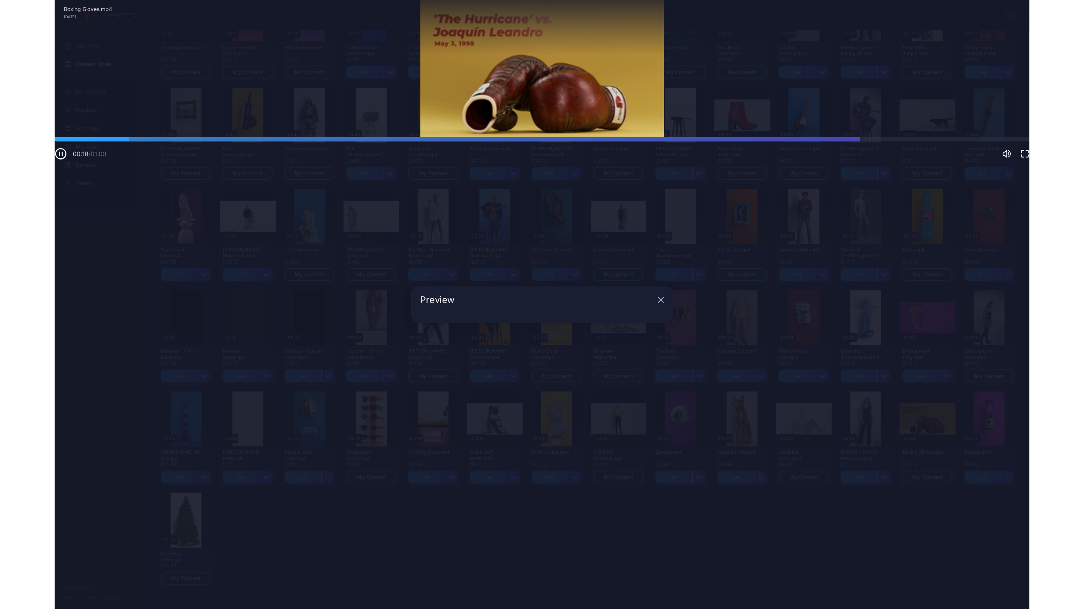
scroll to position [311, 0]
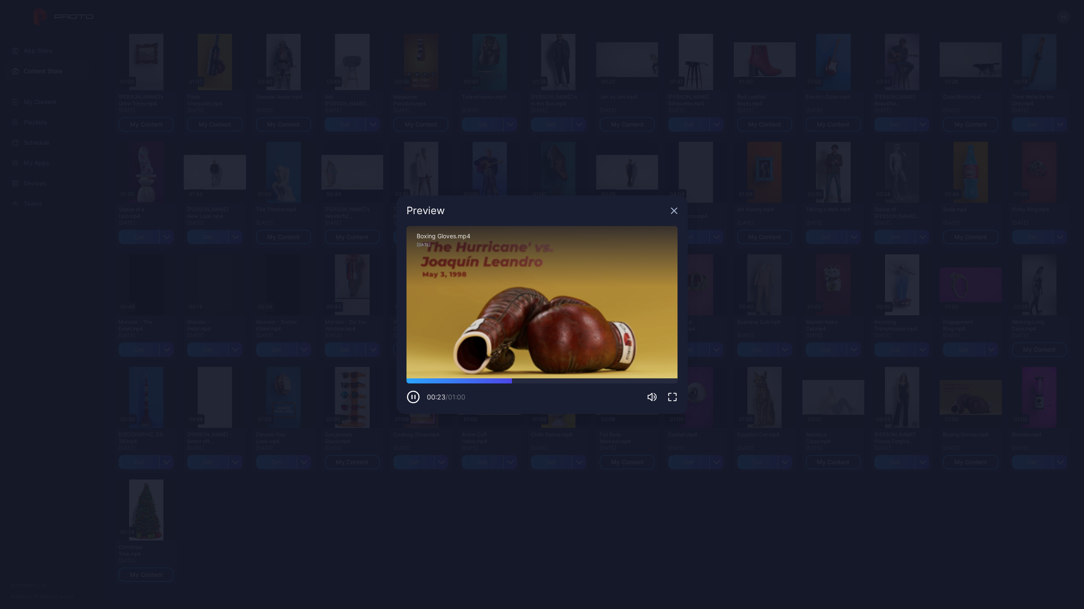
click at [673, 211] on icon "button" at bounding box center [675, 211] width 6 height 6
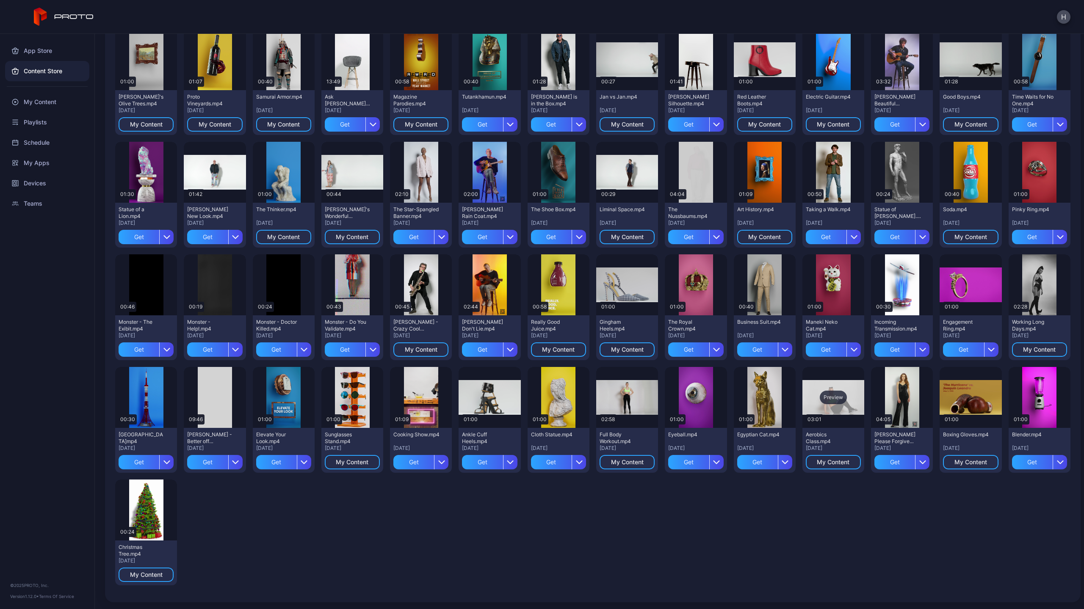
click at [820, 398] on div "Preview" at bounding box center [833, 398] width 27 height 14
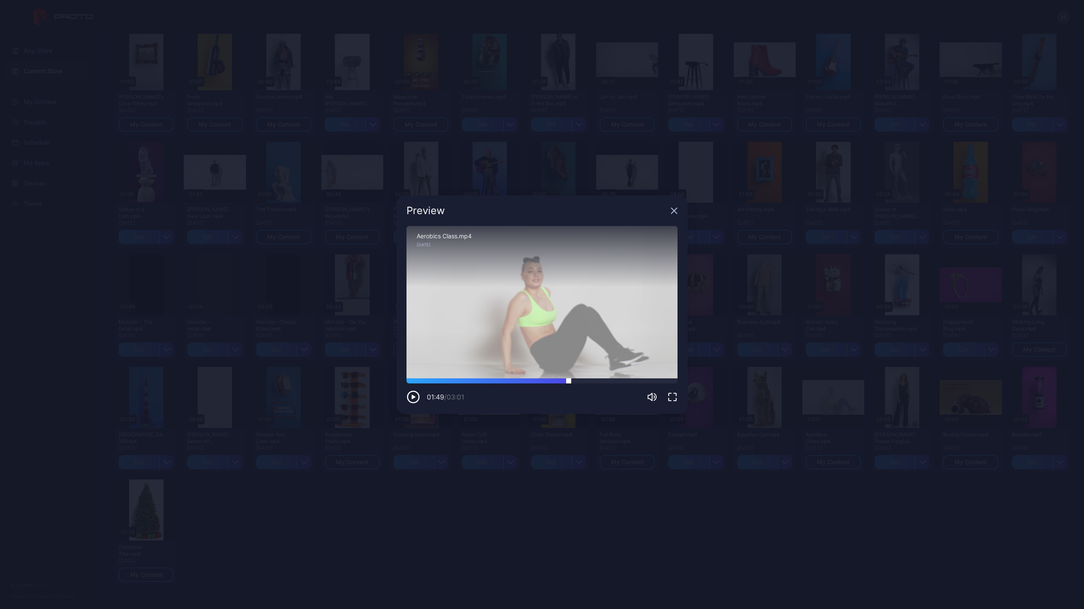
click at [569, 380] on div at bounding box center [542, 381] width 271 height 5
click at [642, 382] on div at bounding box center [542, 381] width 271 height 5
click at [675, 212] on icon "button" at bounding box center [675, 211] width 6 height 6
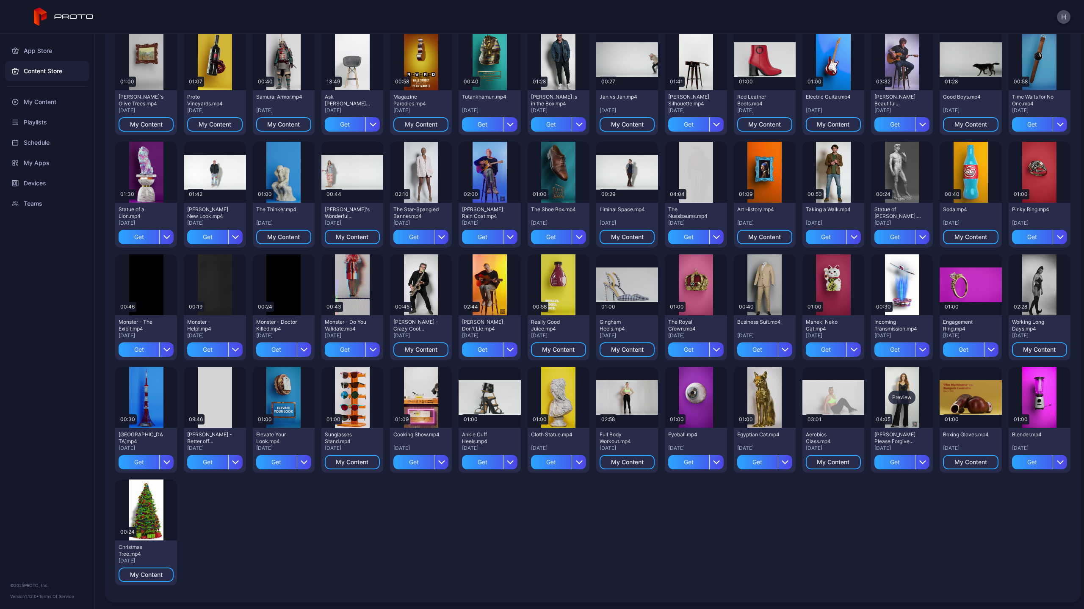
click at [899, 385] on div "Preview" at bounding box center [902, 397] width 62 height 61
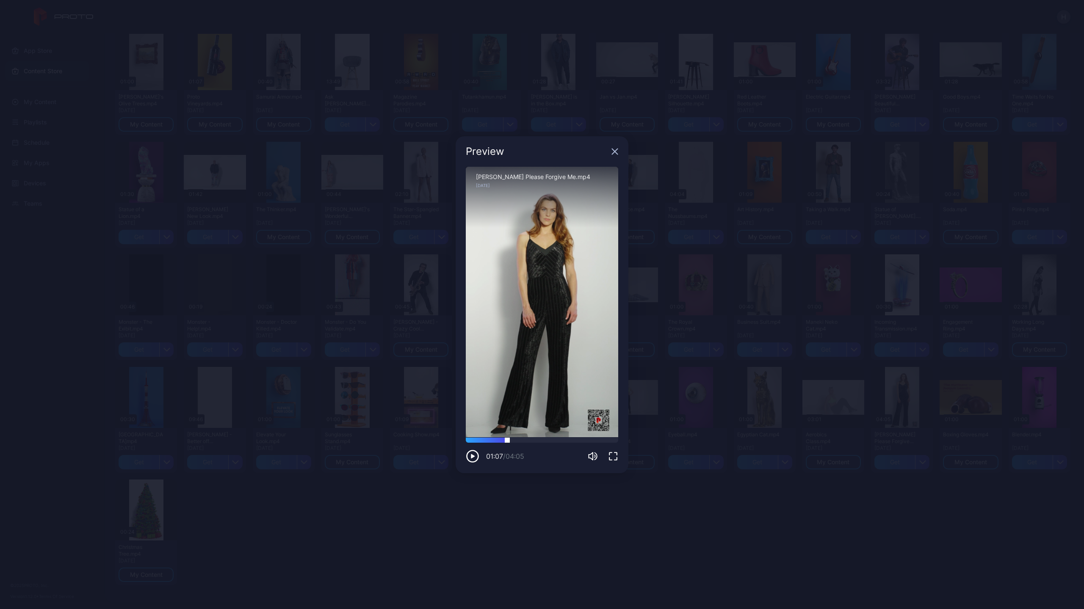
click at [507, 438] on div at bounding box center [542, 440] width 152 height 5
click at [614, 153] on icon "button" at bounding box center [615, 152] width 6 height 6
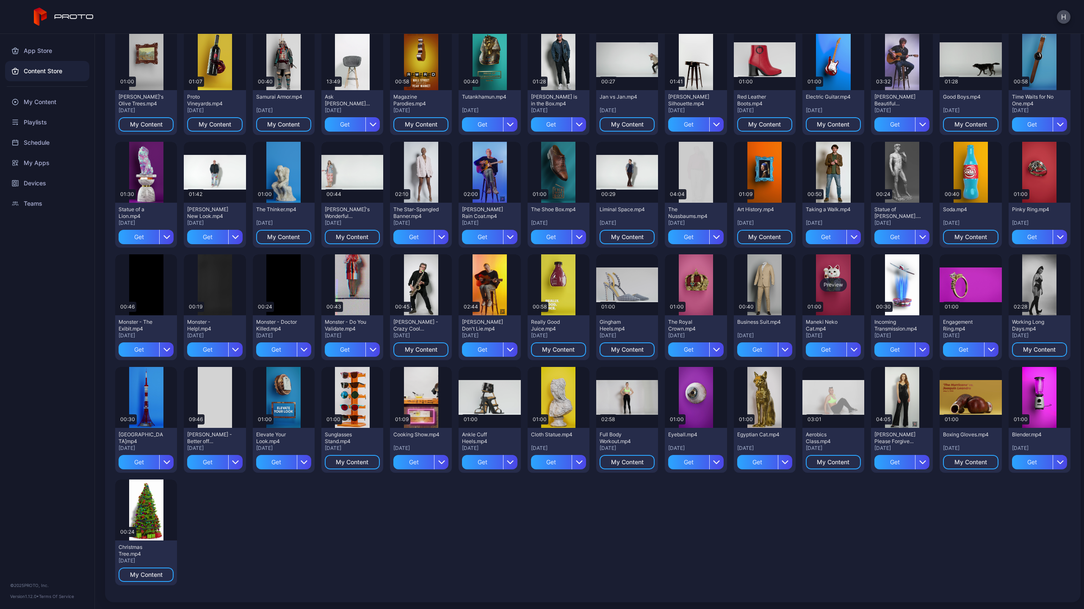
click at [833, 278] on div "Preview" at bounding box center [834, 285] width 62 height 61
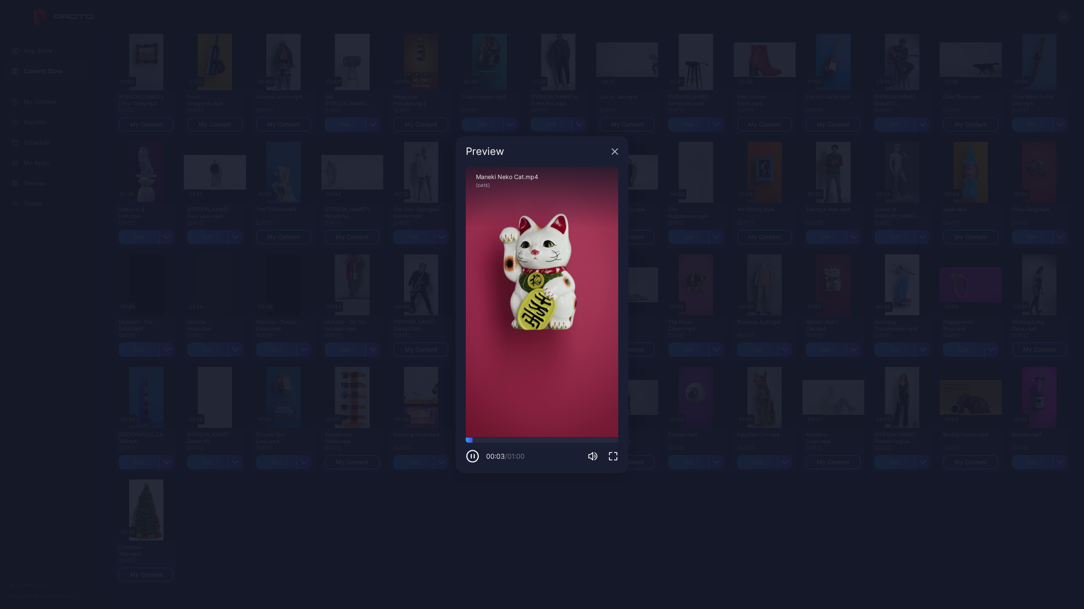
click at [612, 152] on icon "button" at bounding box center [615, 151] width 7 height 7
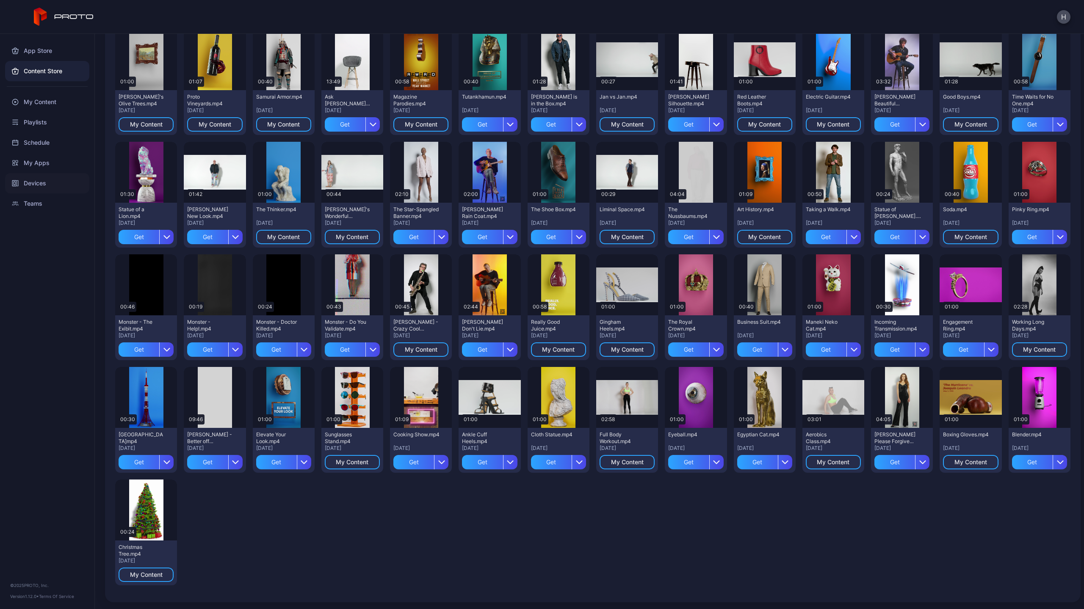
click at [36, 181] on div "Devices" at bounding box center [47, 183] width 84 height 20
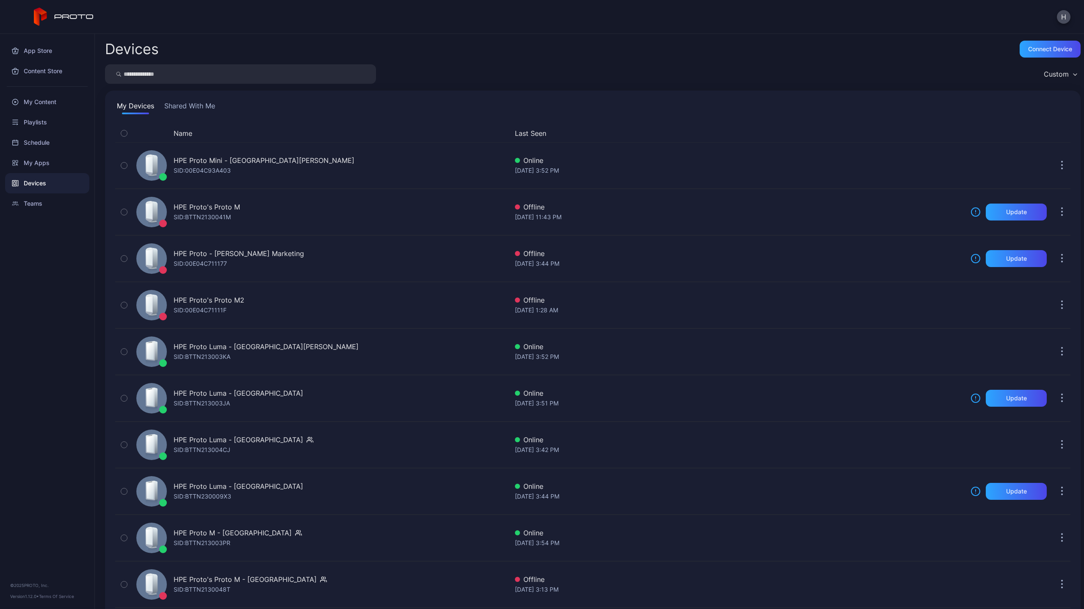
click at [886, 26] on div "H" at bounding box center [542, 17] width 1084 height 34
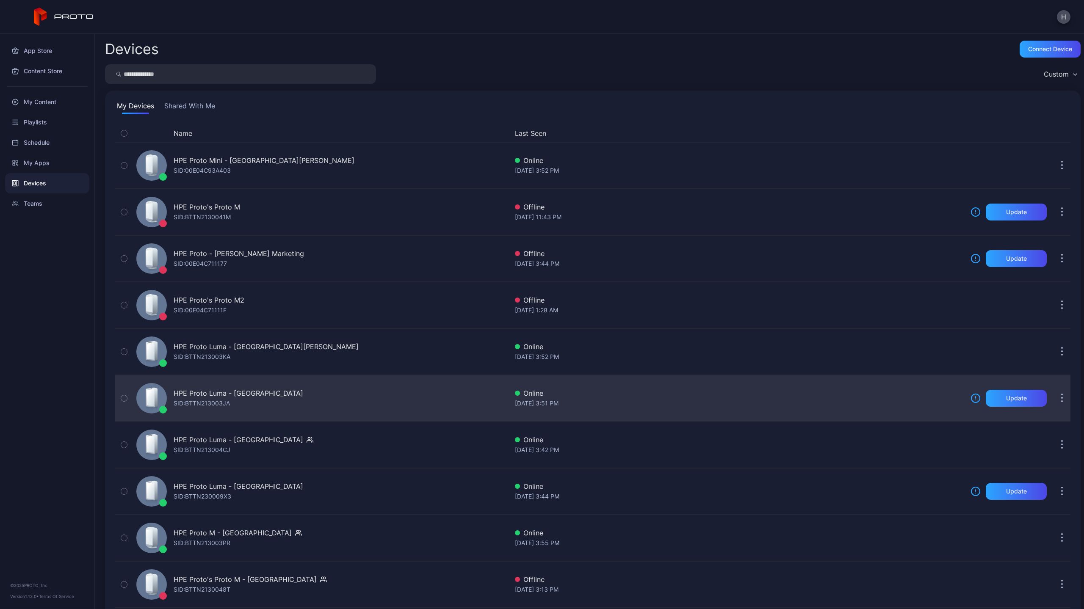
click at [225, 390] on div "HPE Proto Luma - Geneva" at bounding box center [239, 393] width 130 height 10
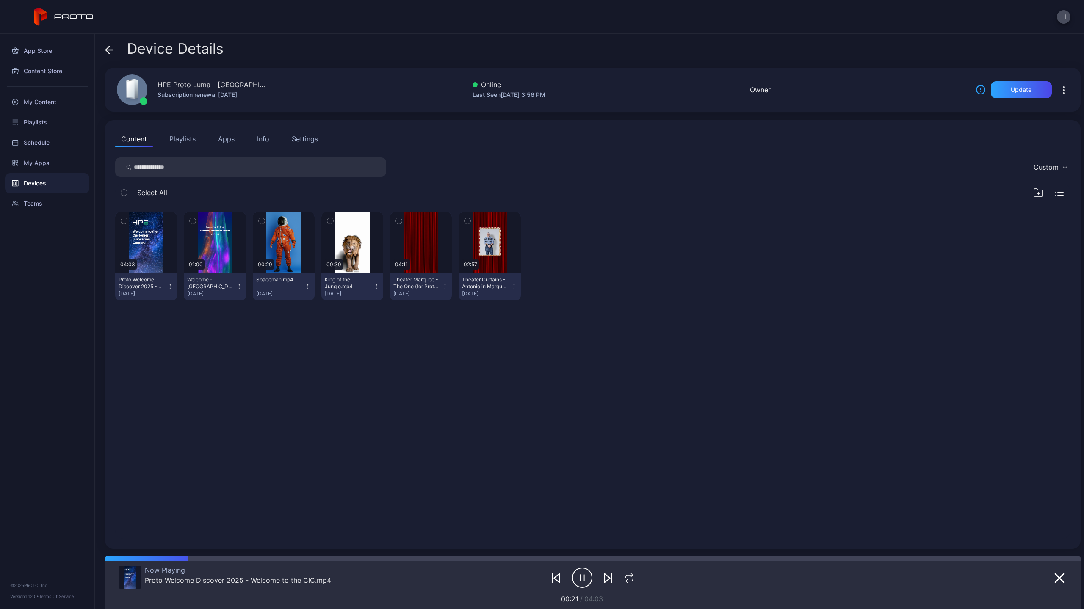
click at [108, 53] on icon at bounding box center [109, 50] width 8 height 8
